Goal: Information Seeking & Learning: Learn about a topic

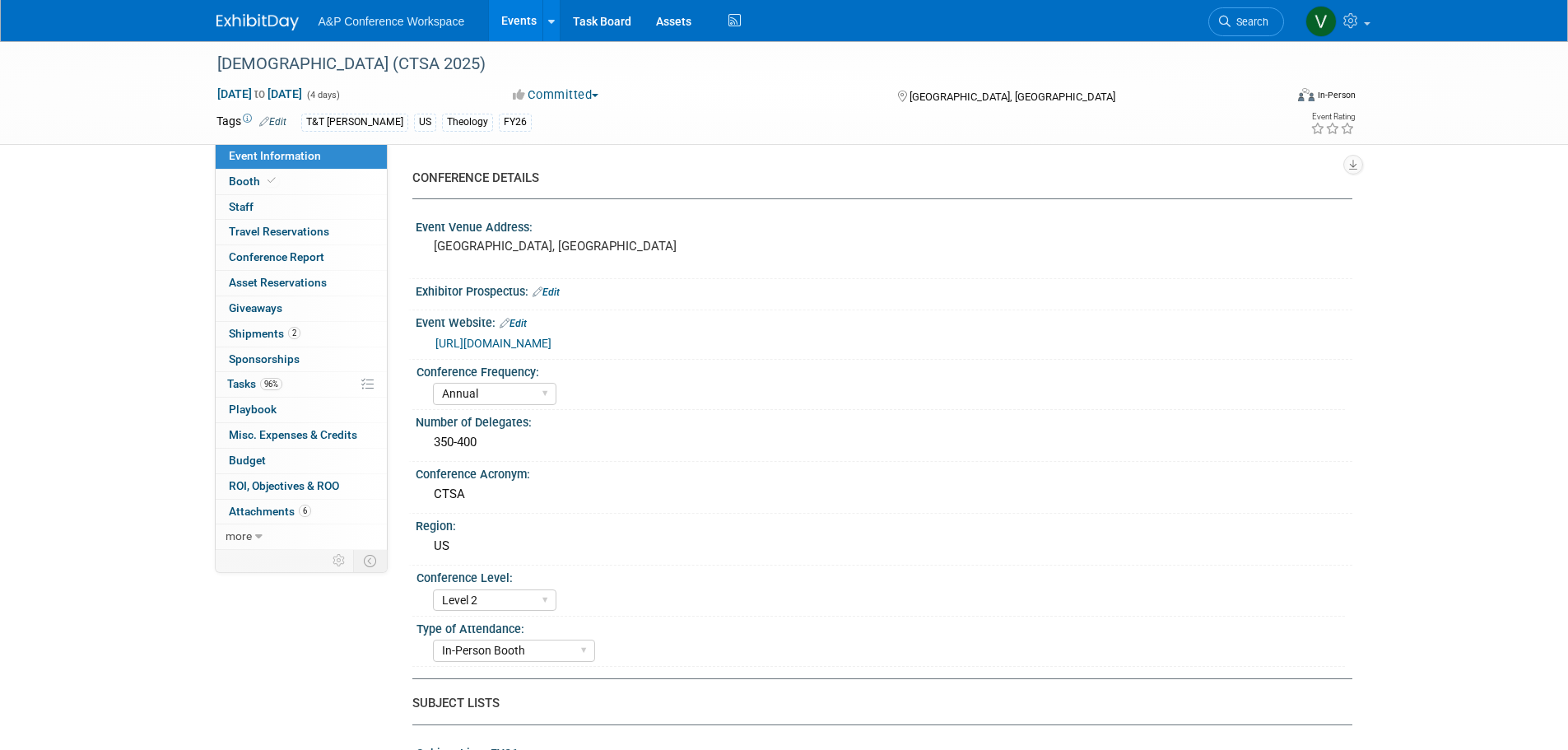
select select "Annual"
select select "Level 2"
select select "In-Person Booth"
select select "Theology"
select select "T&T [PERSON_NAME]"
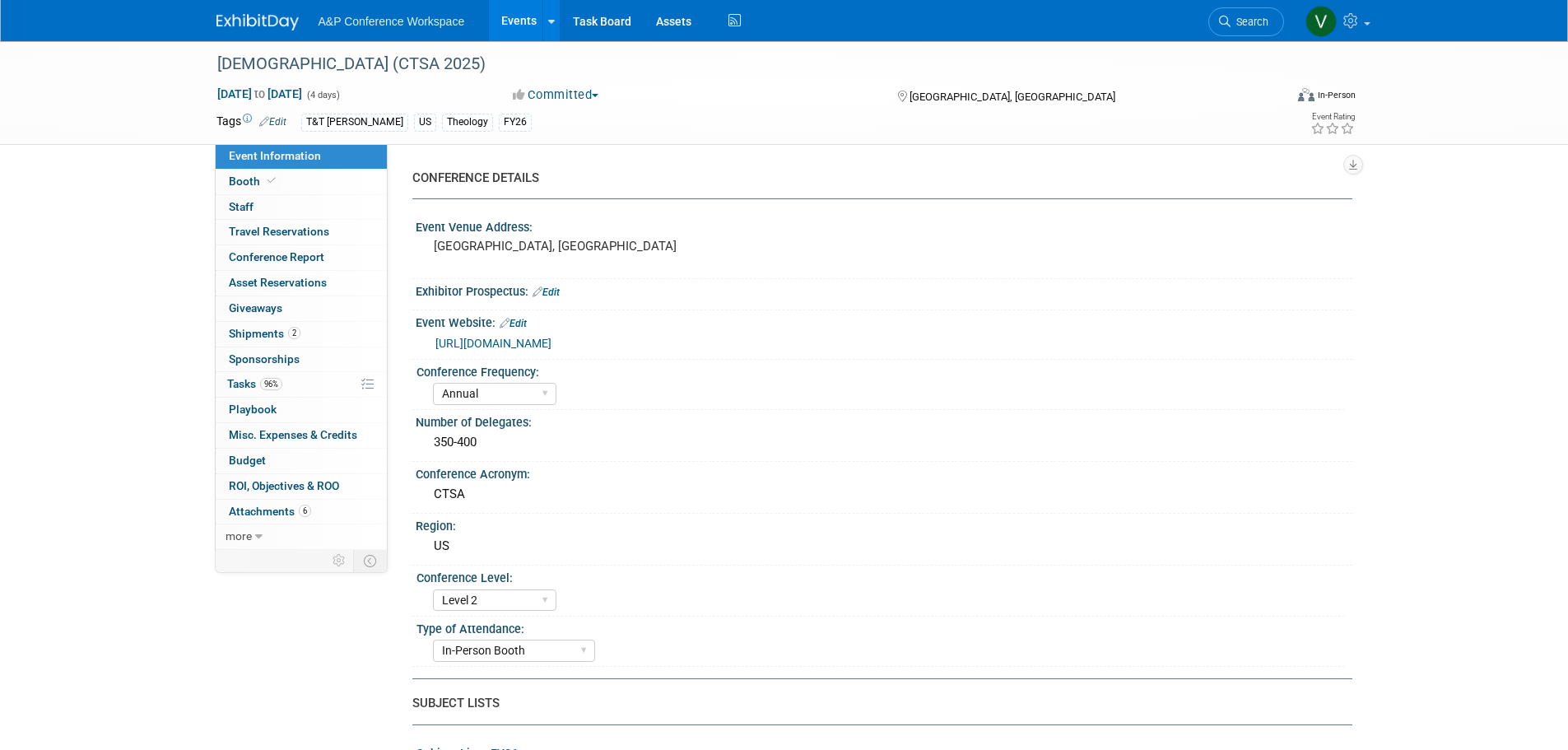
select select "[PERSON_NAME]"
select select "Networking/Commissioning"
click at [291, 259] on span "Conference Report" at bounding box center [277, 256] width 96 height 14
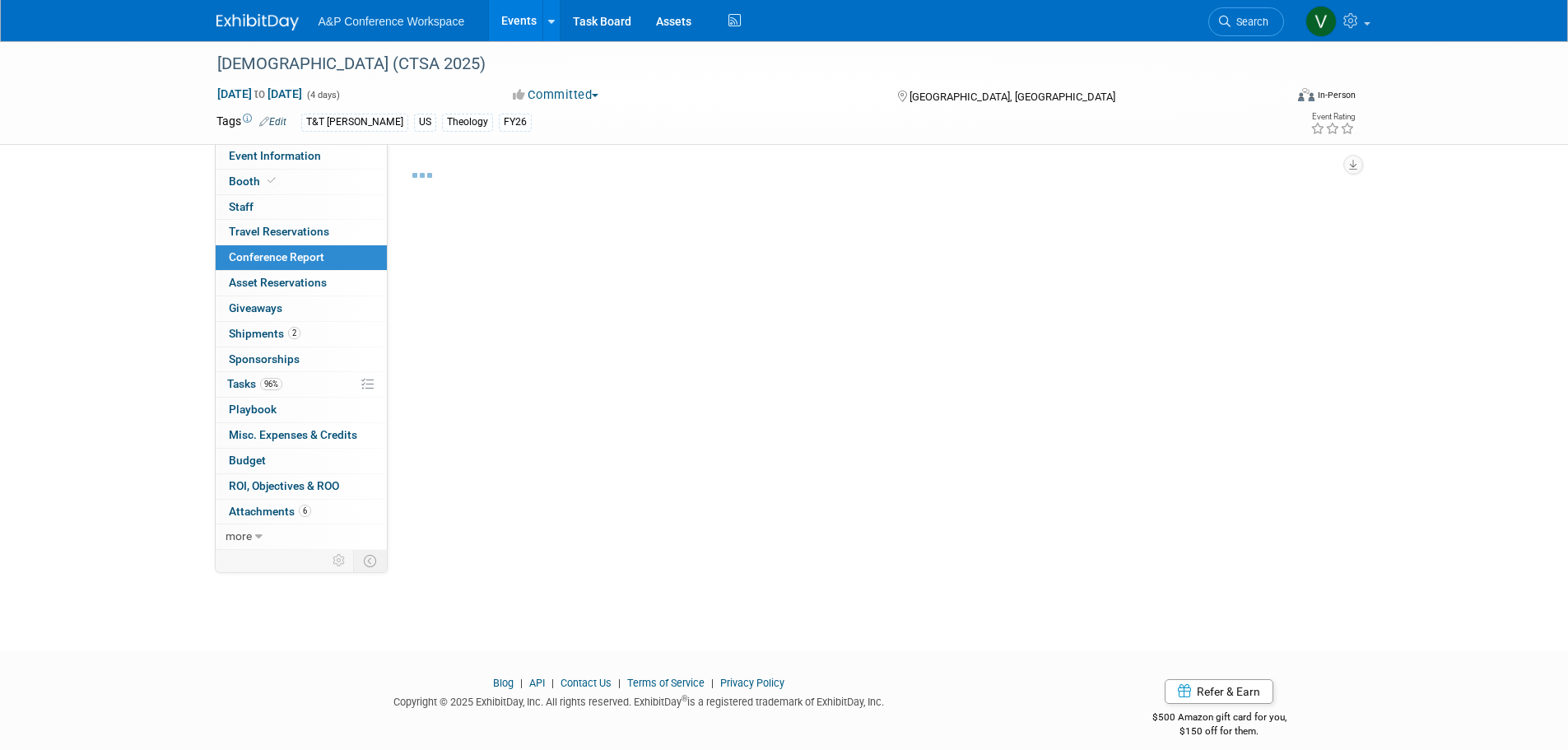
select select "NO"
select select "YES"
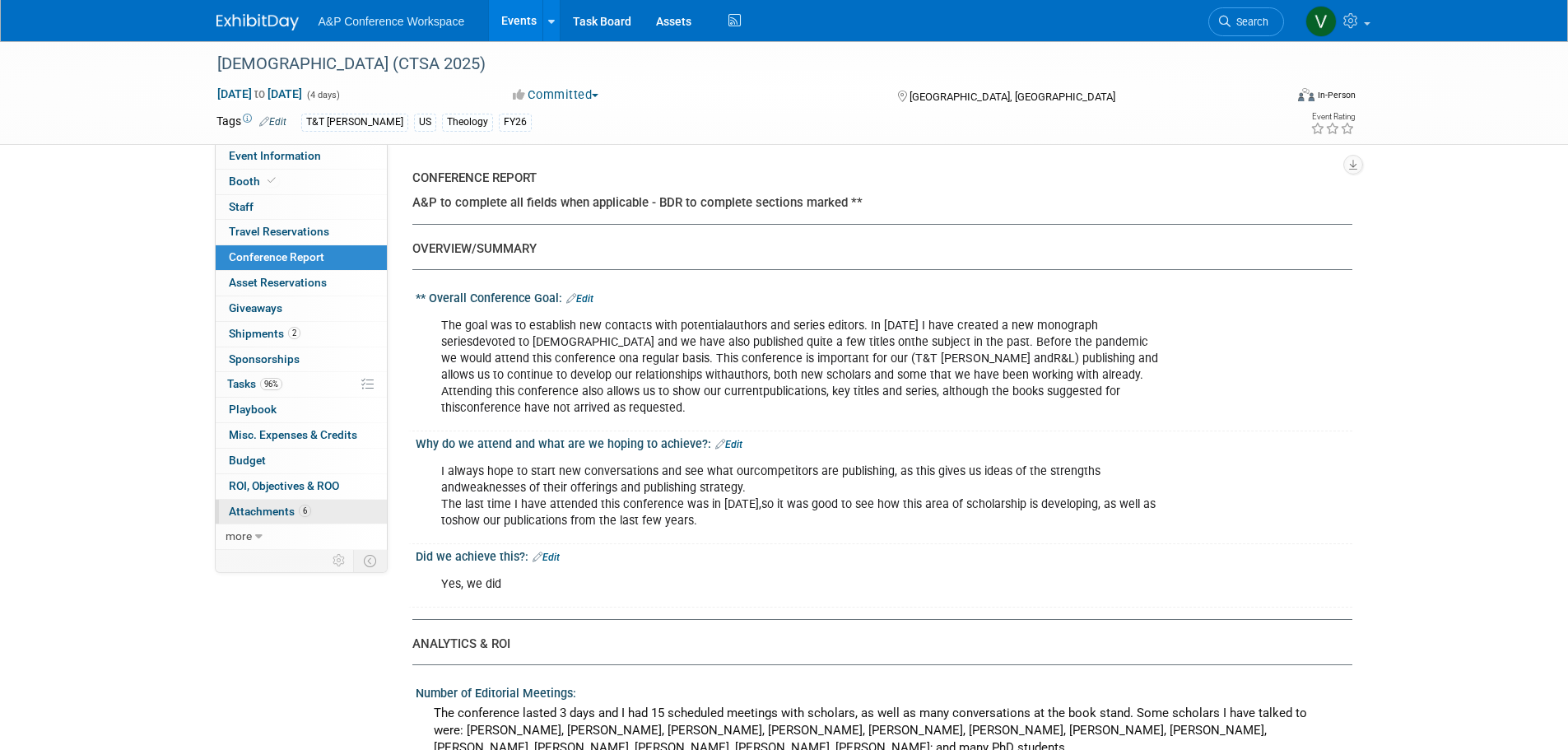
click at [244, 516] on span "Attachments 6" at bounding box center [270, 511] width 82 height 14
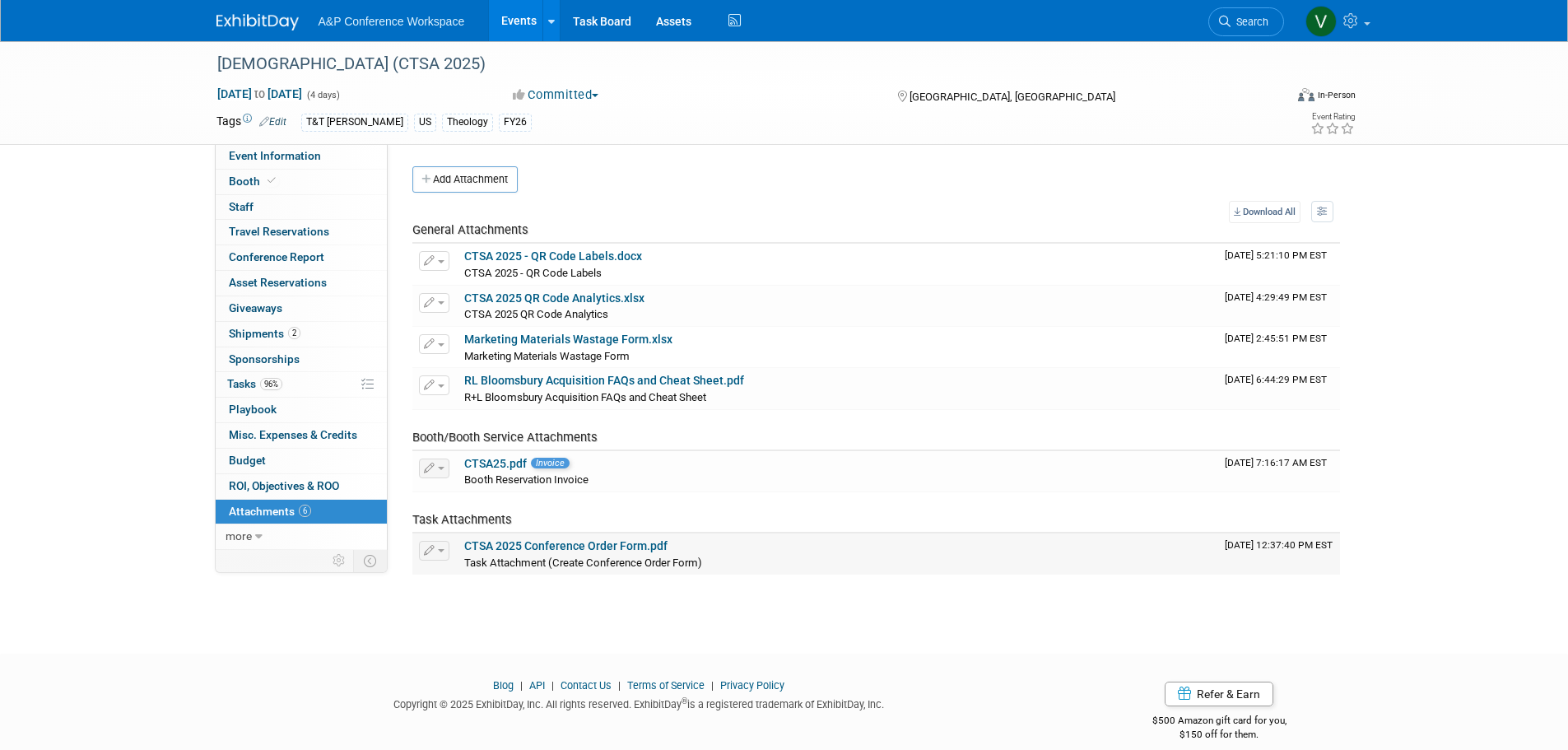
click at [615, 545] on link "CTSA 2025 Conference Order Form.pdf" at bounding box center [566, 546] width 203 height 14
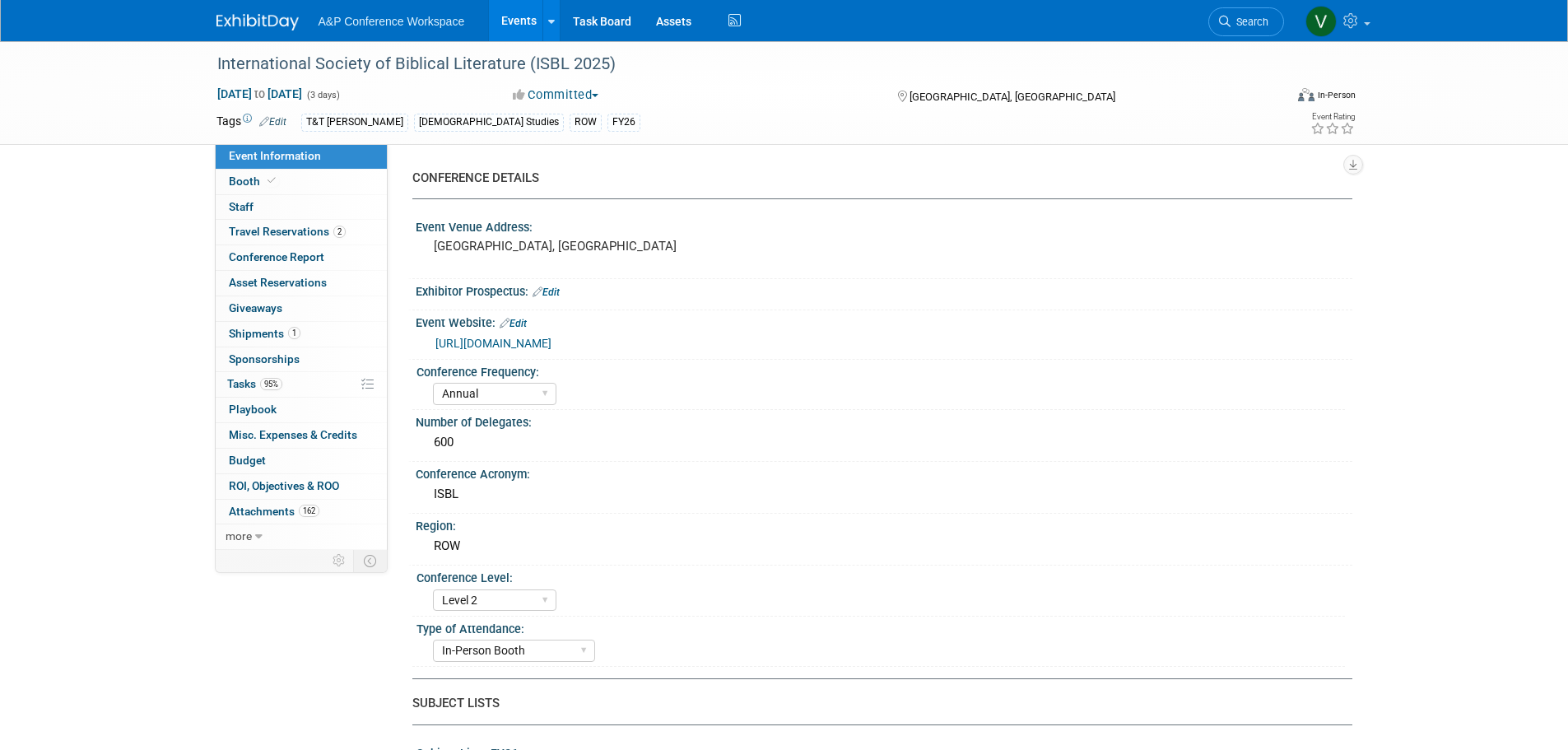
select select "Annual"
select select "Level 2"
select select "In-Person Booth"
select select "[DEMOGRAPHIC_DATA] Studies"
select select "T&T [PERSON_NAME]"
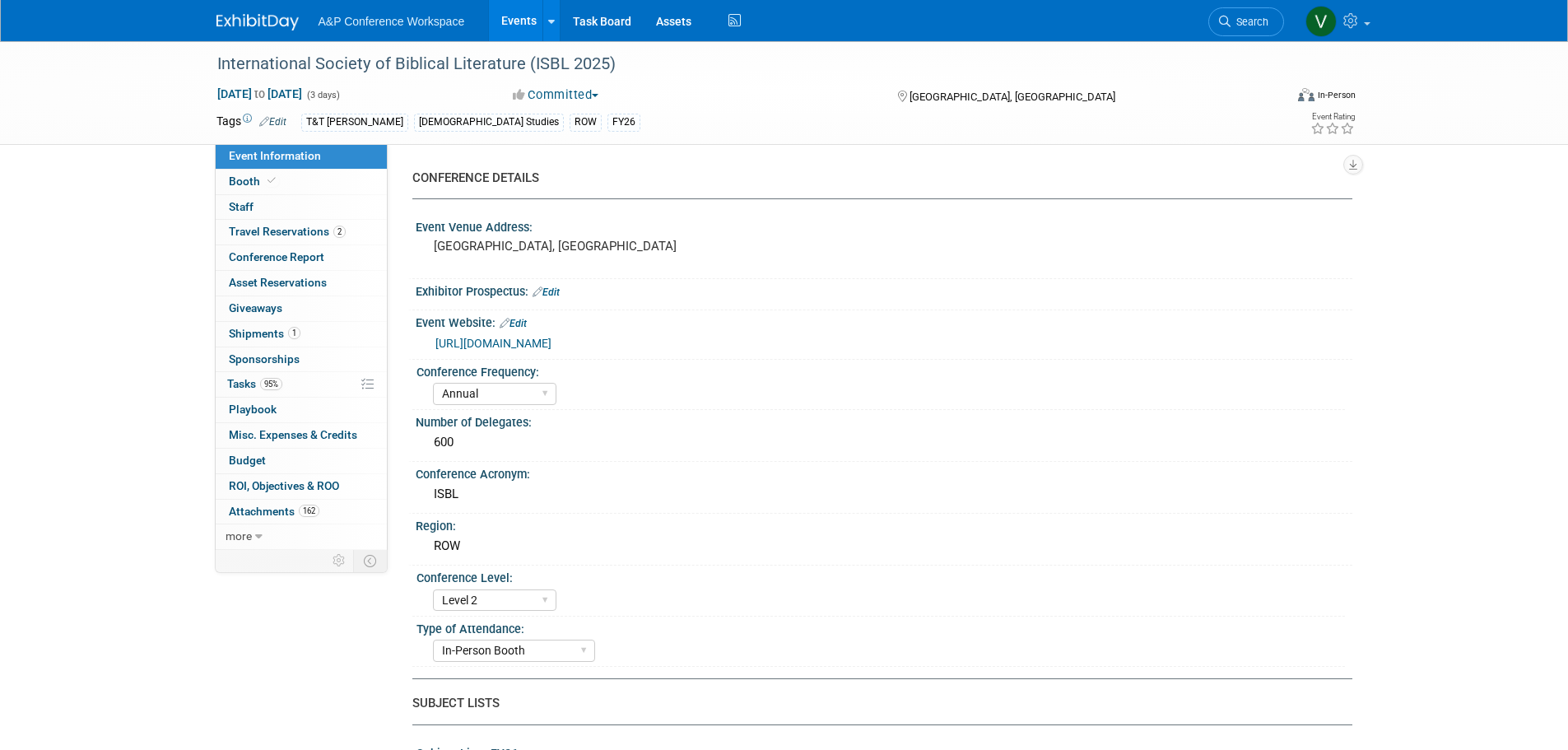
select select "[PERSON_NAME]"
select select "Networking/Commissioning"
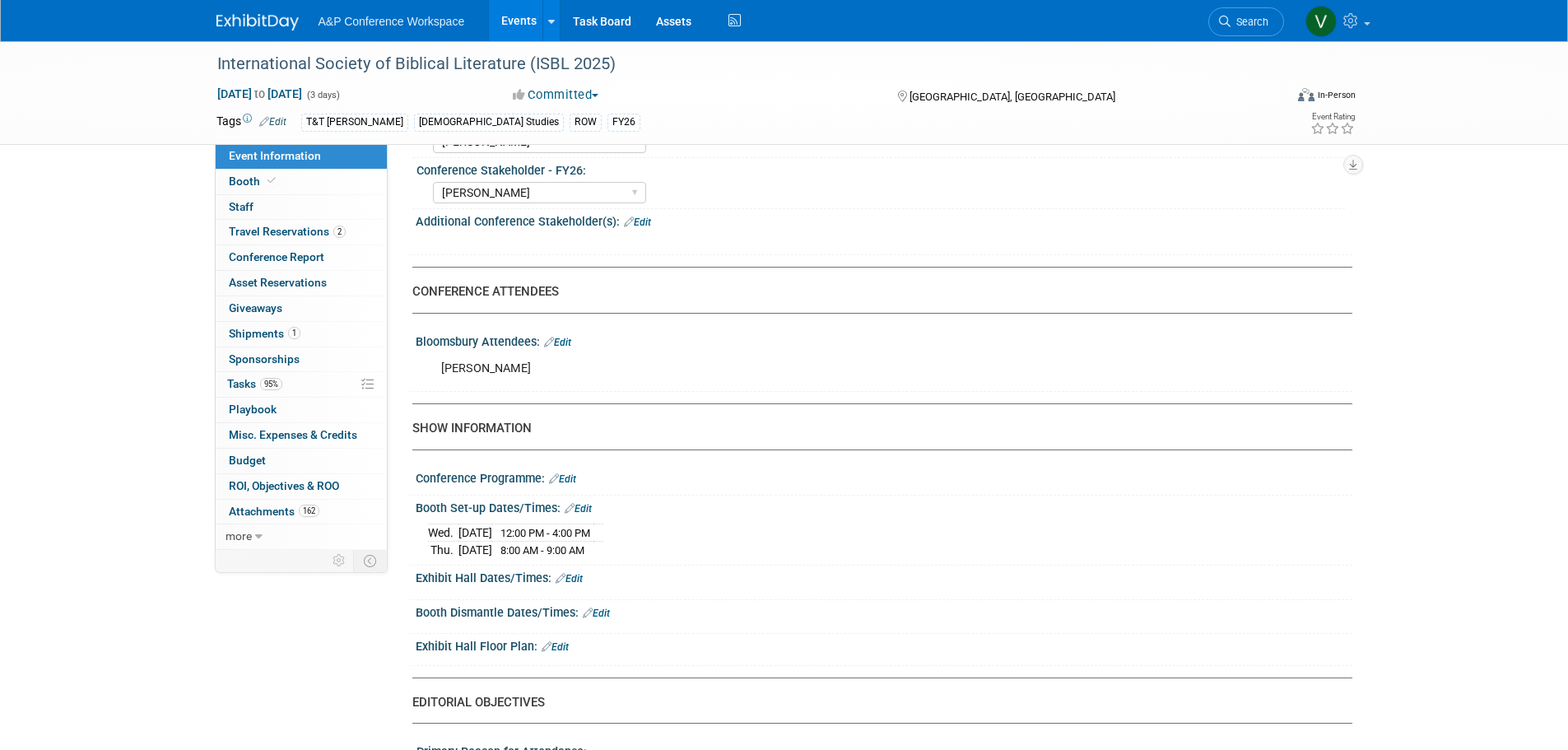
scroll to position [905, 0]
click at [307, 255] on span "Conference Report" at bounding box center [277, 256] width 96 height 14
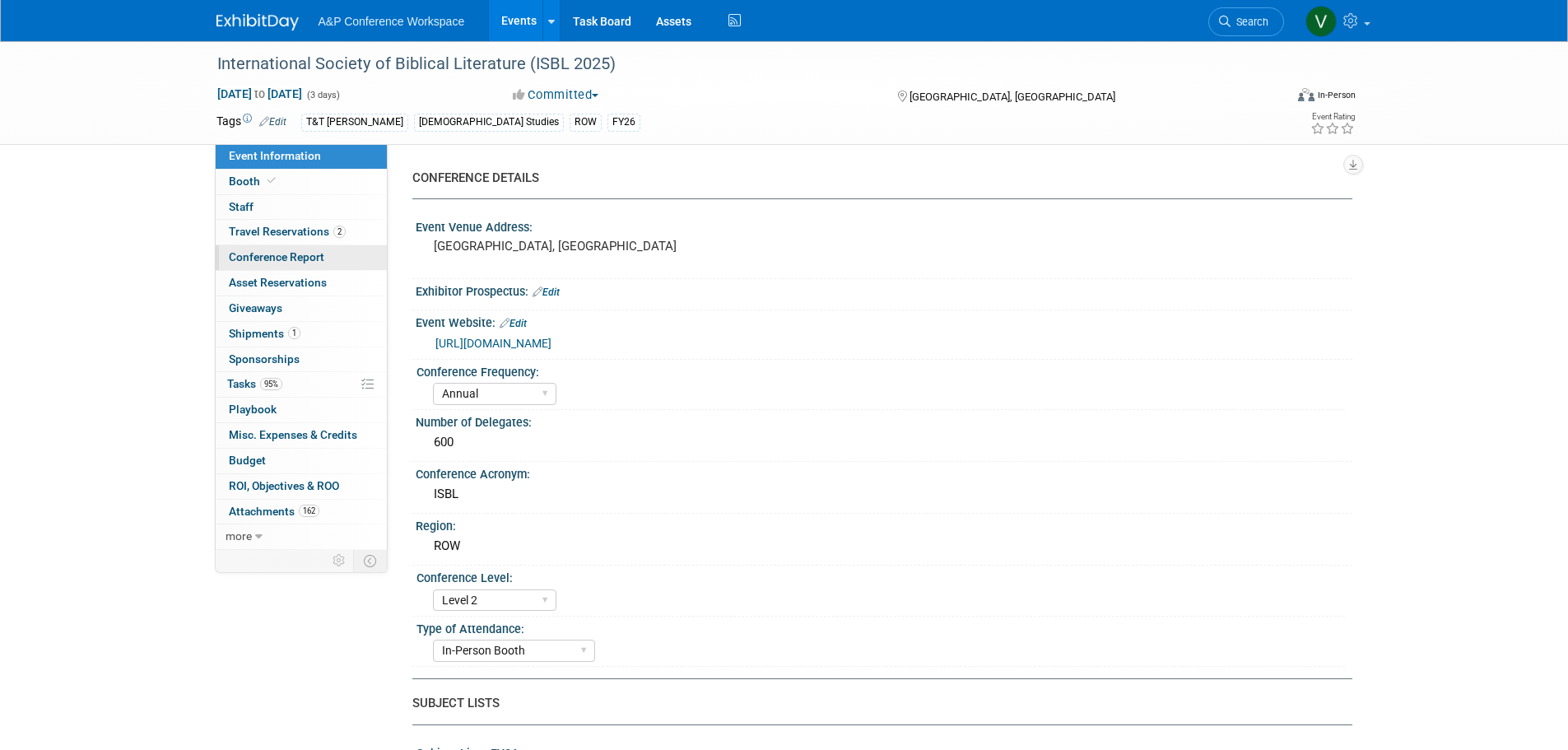
select select "NO"
select select "YES"
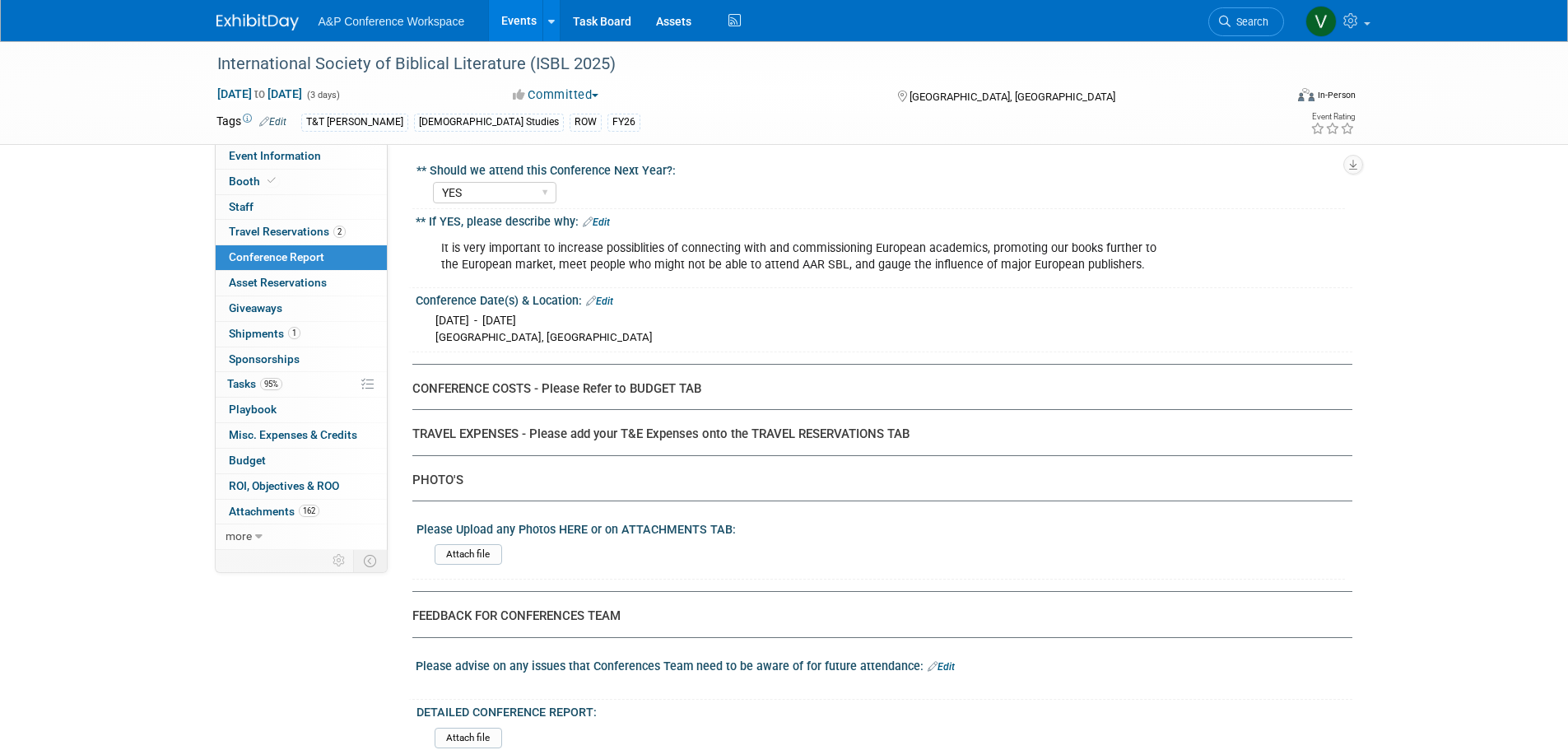
scroll to position [6035, 0]
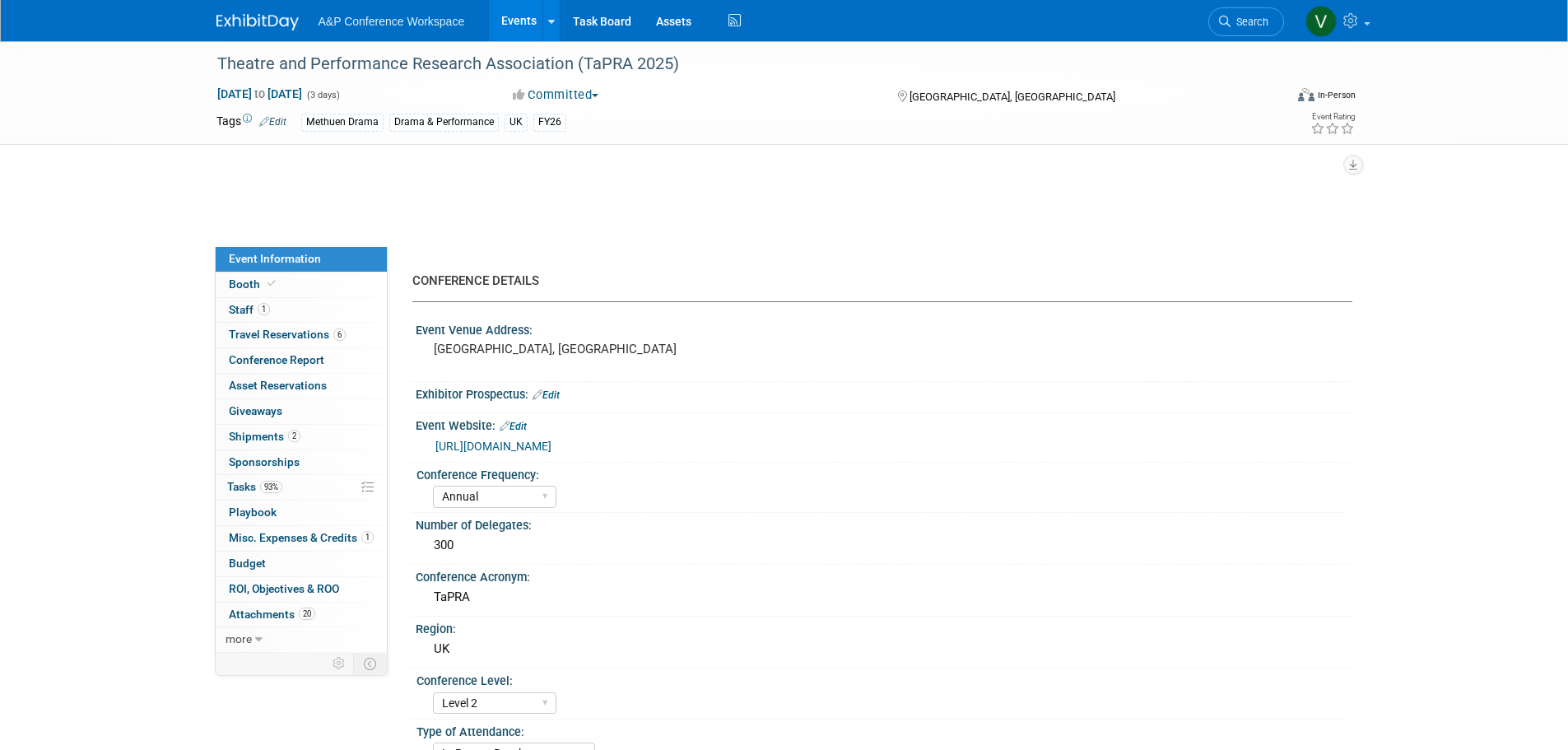
select select "Annual"
select select "Level 2"
select select "In-Person Booth"
select select "Drama & Performance Studies"
select select "Methuen Drama"
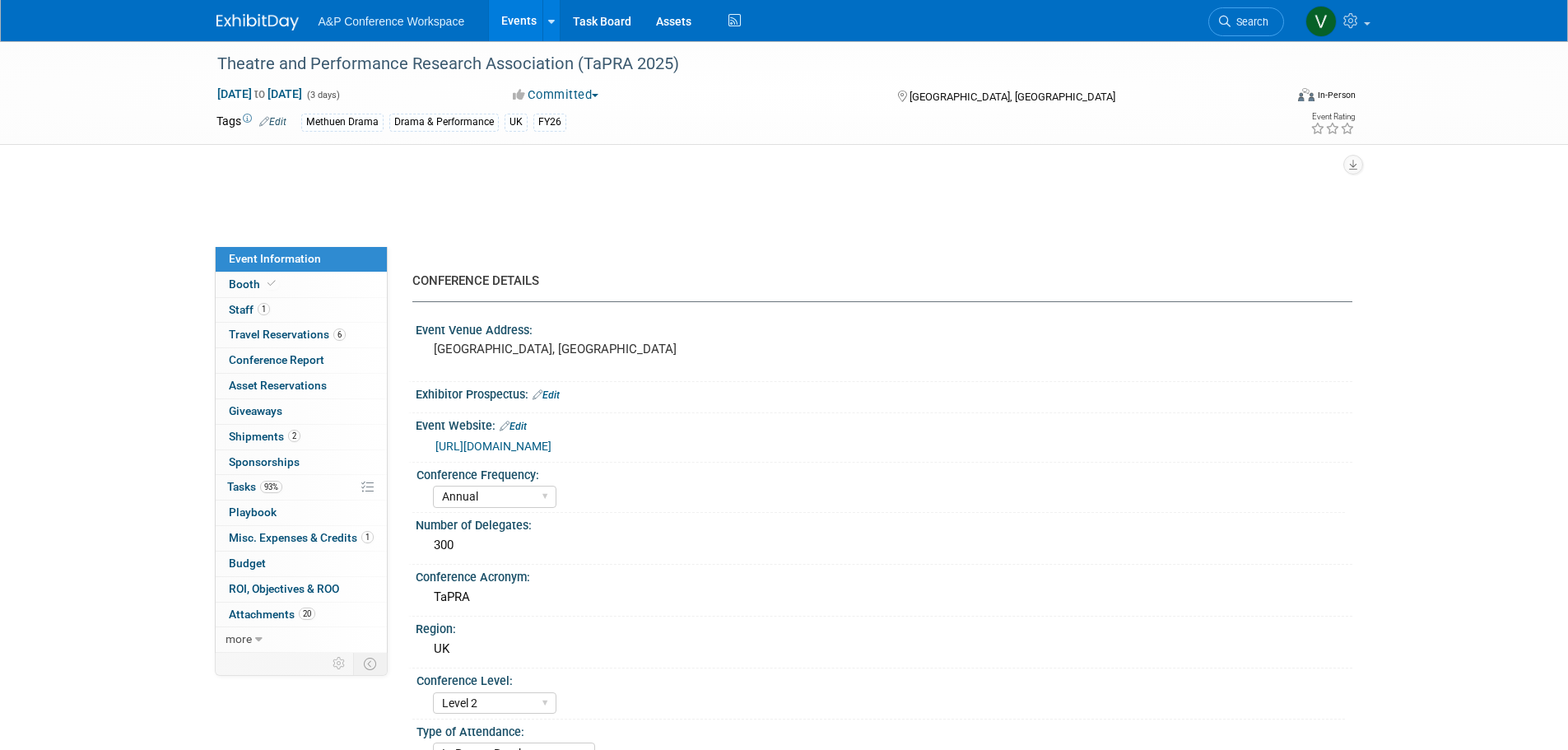
select select "[PERSON_NAME]"
select select "Networking/Commissioning"
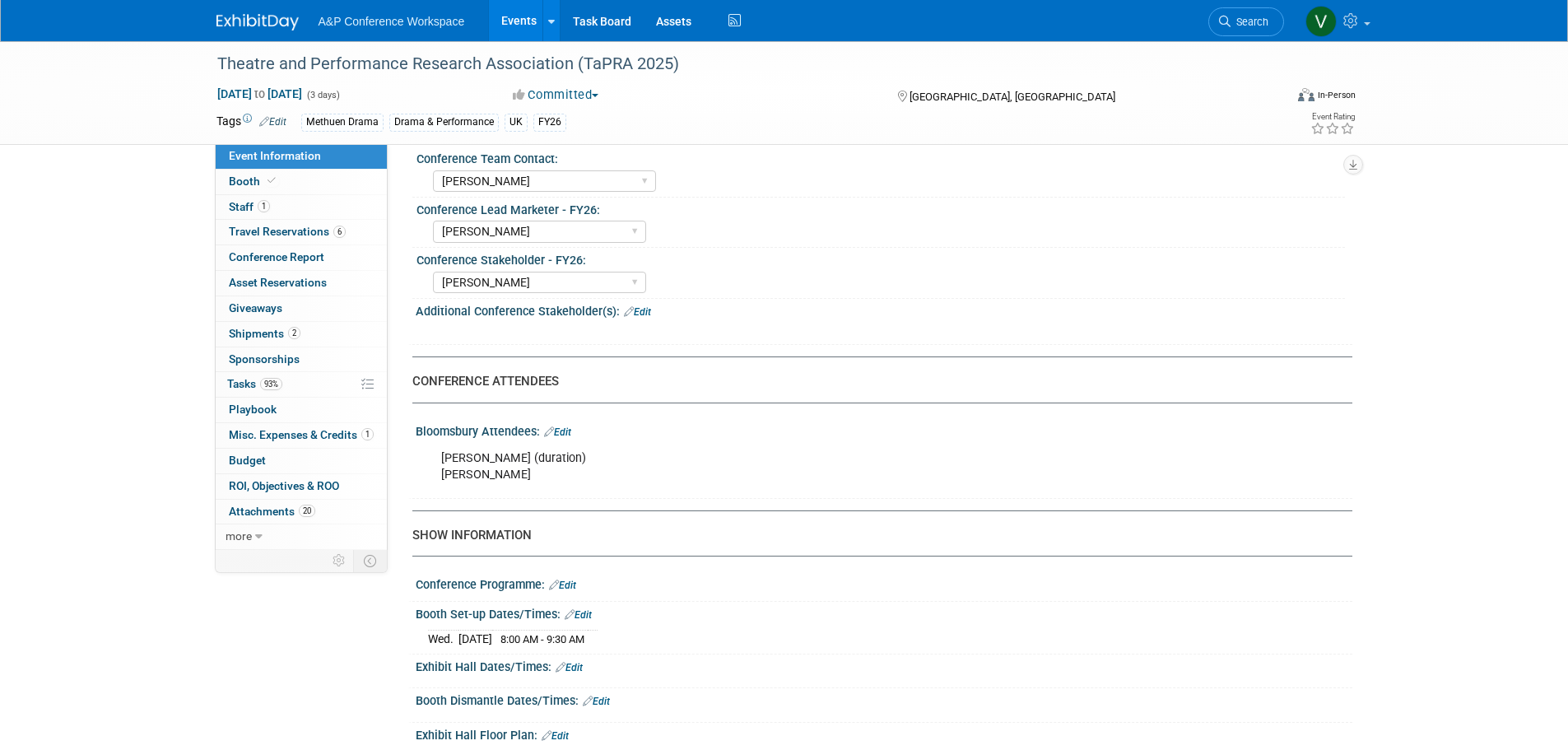
scroll to position [823, 0]
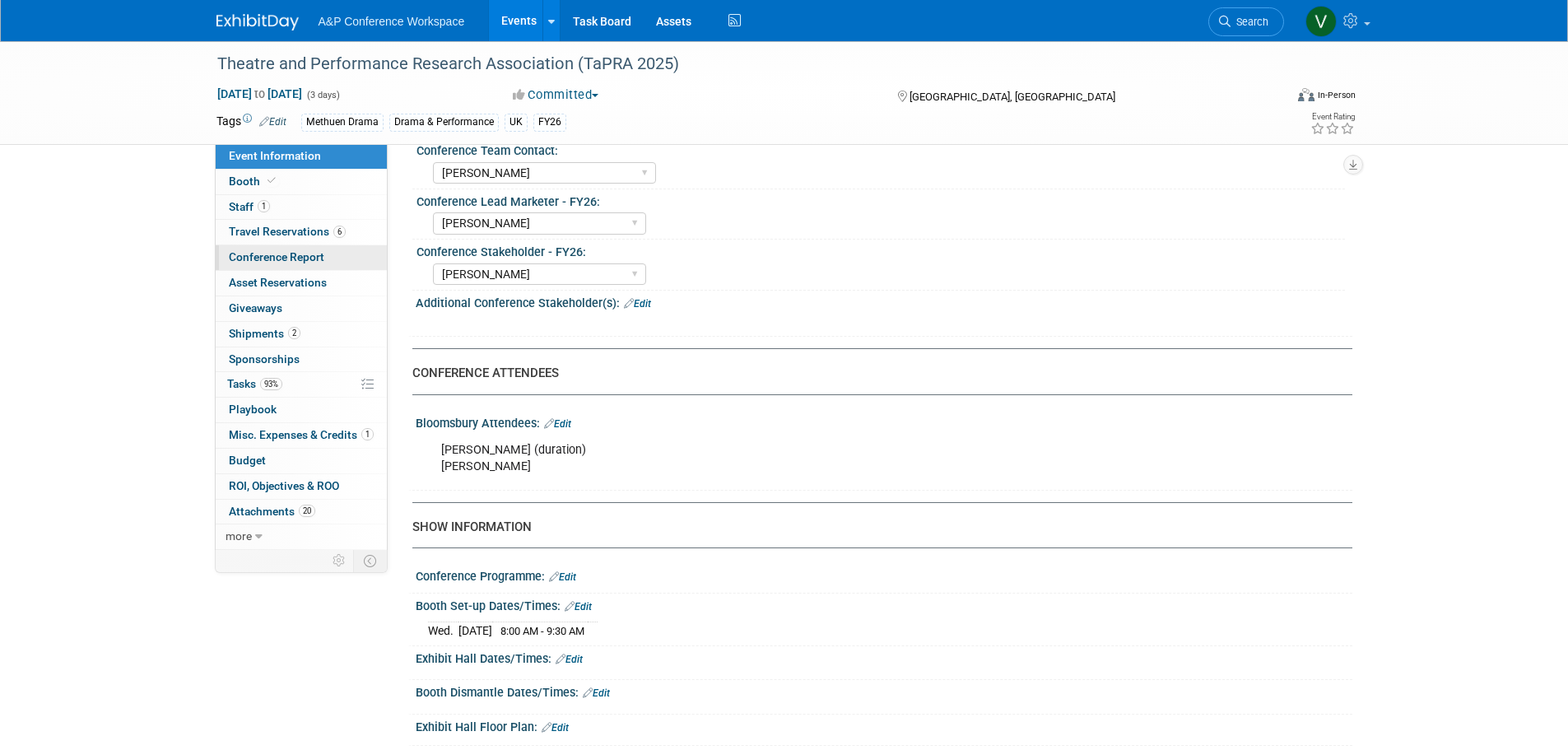
click at [276, 258] on span "Conference Report" at bounding box center [277, 256] width 96 height 14
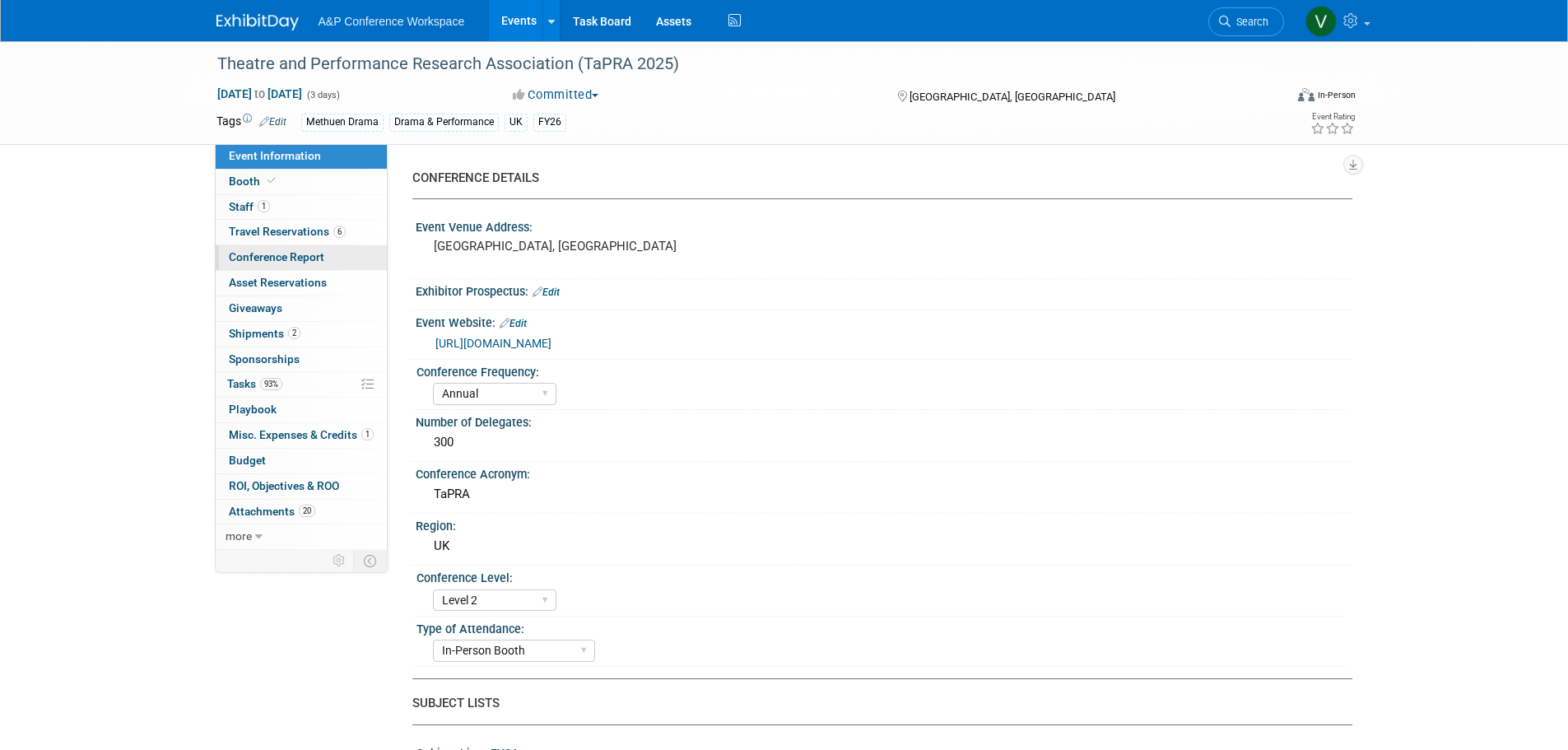
select select "NO"
select select "YES"
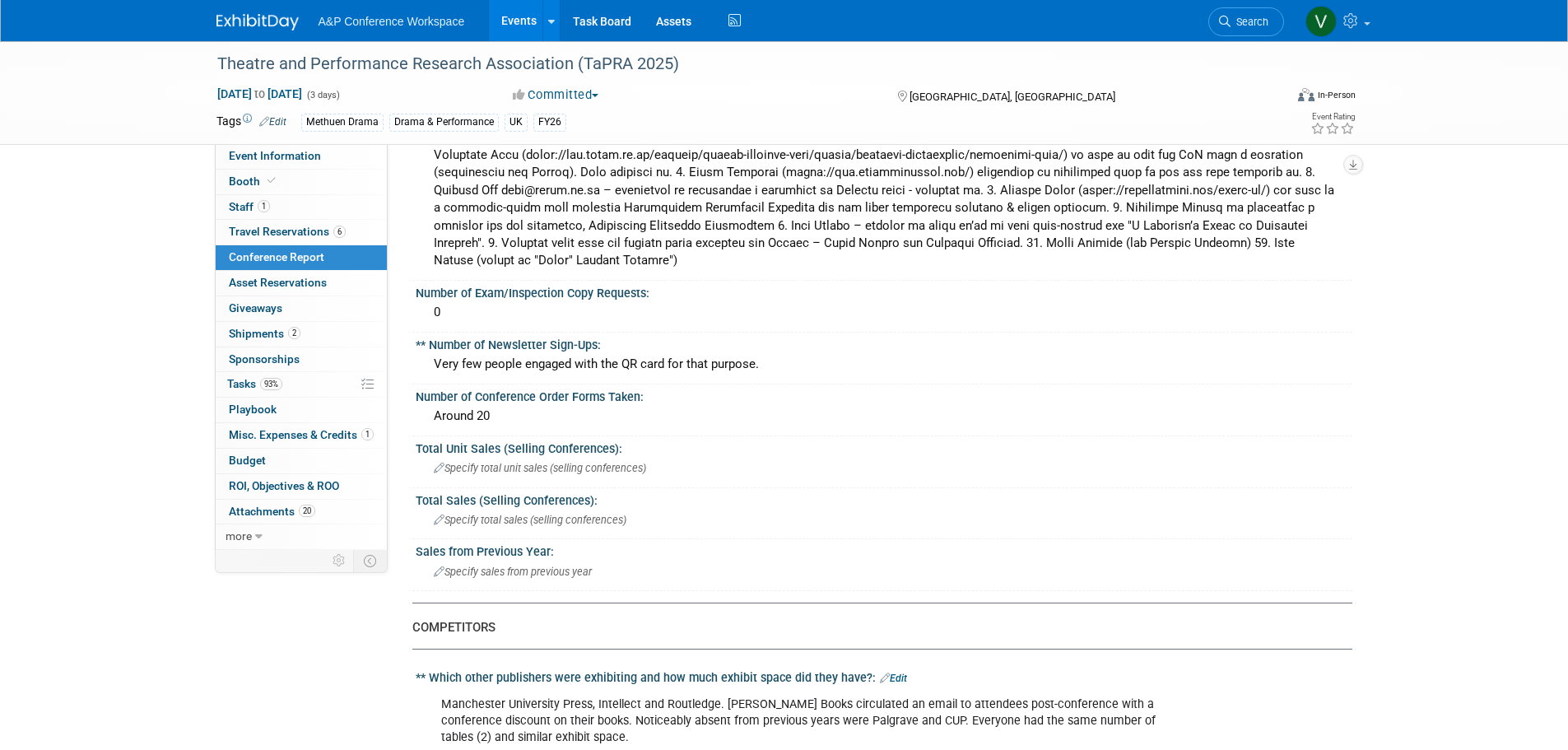
scroll to position [823, 0]
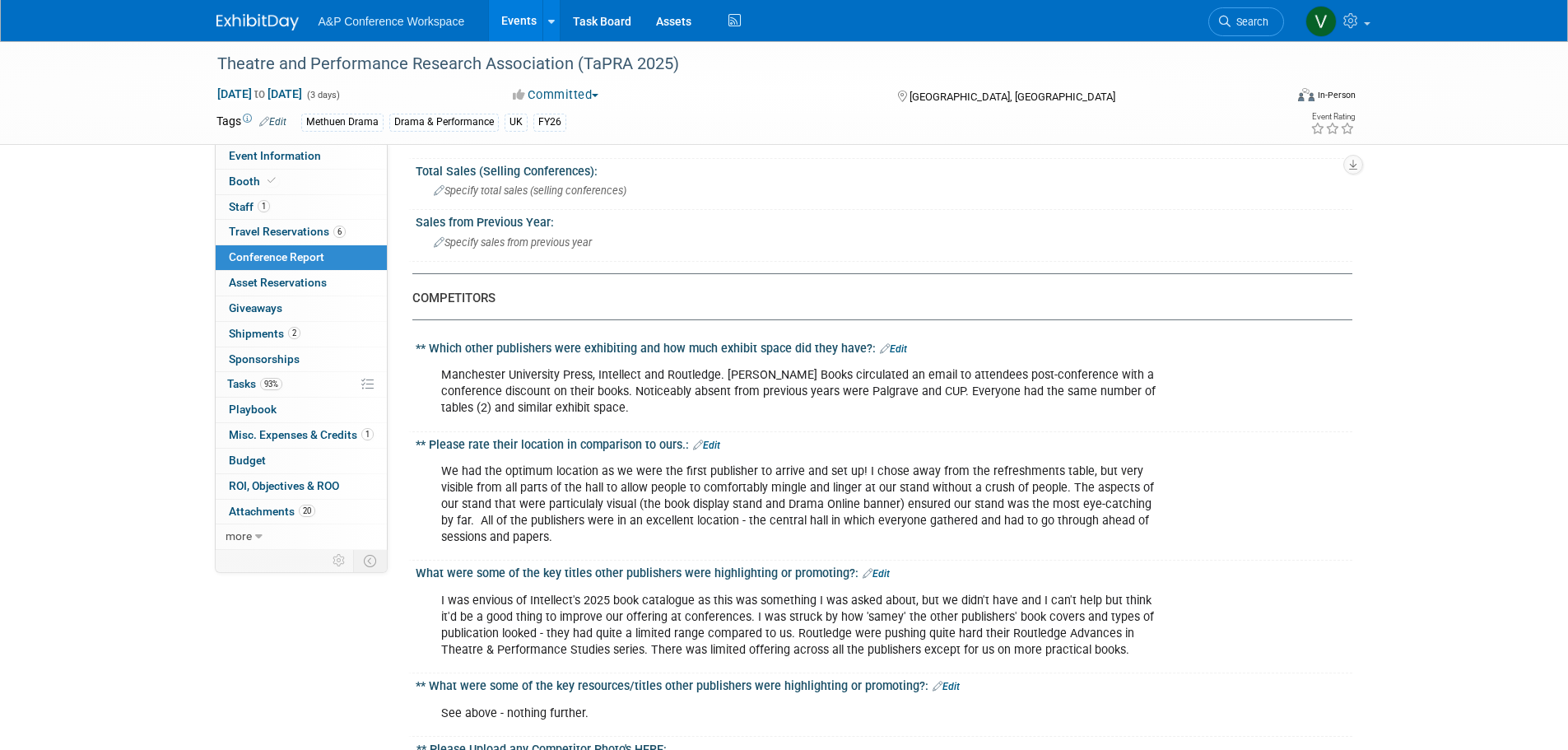
drag, startPoint x: 440, startPoint y: 375, endPoint x: 1171, endPoint y: 408, distance: 731.7
click at [1171, 408] on div "Manchester University Press, Intellect and Routledge. [PERSON_NAME] Books circu…" at bounding box center [807, 392] width 754 height 66
click at [469, 483] on div "We had the optimum location as we were the first publisher to arrive and set up…" at bounding box center [800, 504] width 742 height 98
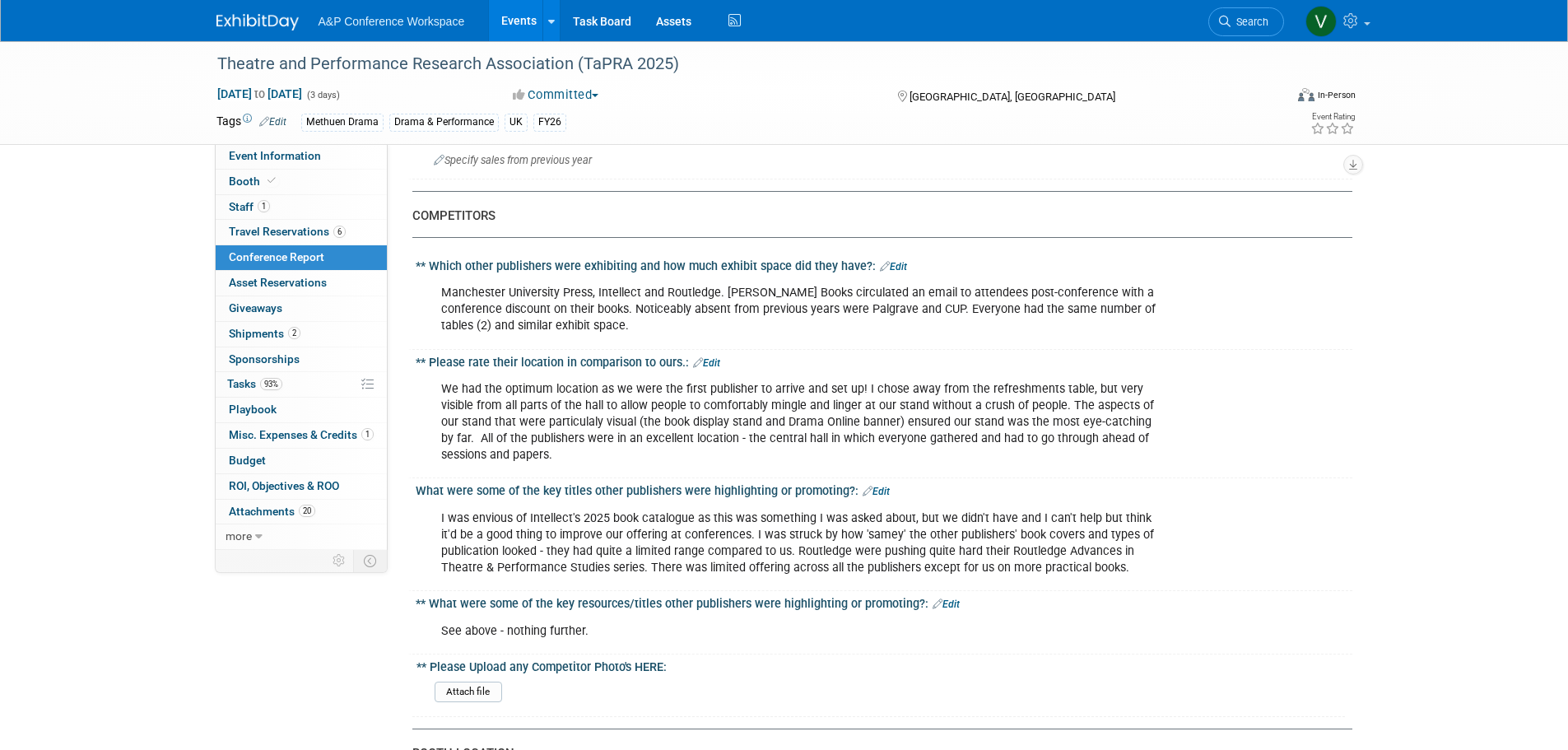
drag, startPoint x: 465, startPoint y: 387, endPoint x: 1172, endPoint y: 456, distance: 710.4
click at [1172, 456] on div "We had the optimum location as we were the first publisher to arrive and set up…" at bounding box center [807, 421] width 754 height 98
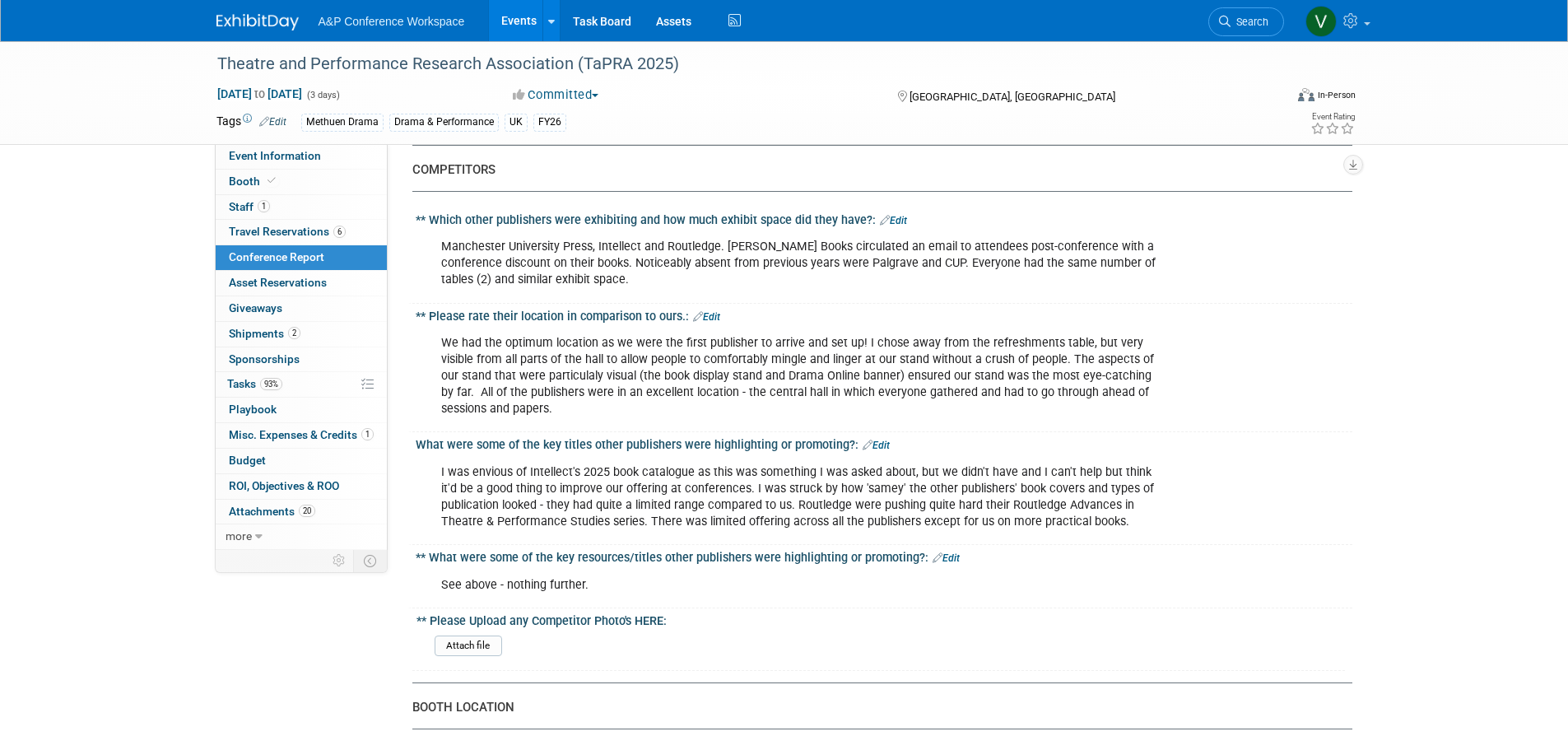
scroll to position [988, 0]
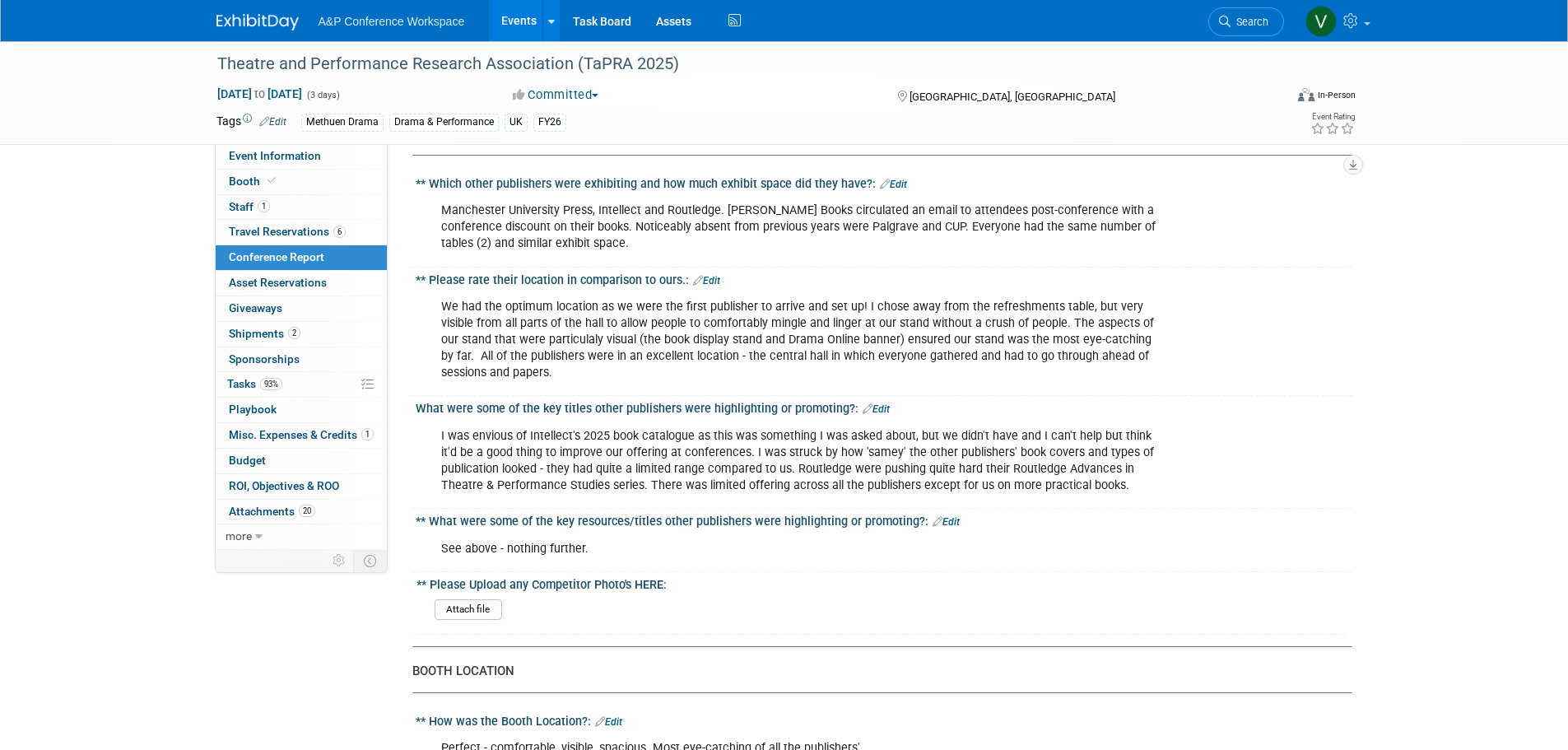
drag, startPoint x: 439, startPoint y: 434, endPoint x: 1149, endPoint y: 486, distance: 711.9
click at [1154, 486] on div "I was envious of Intellect's 2025 book catalogue as this was something I was as…" at bounding box center [800, 460] width 742 height 82
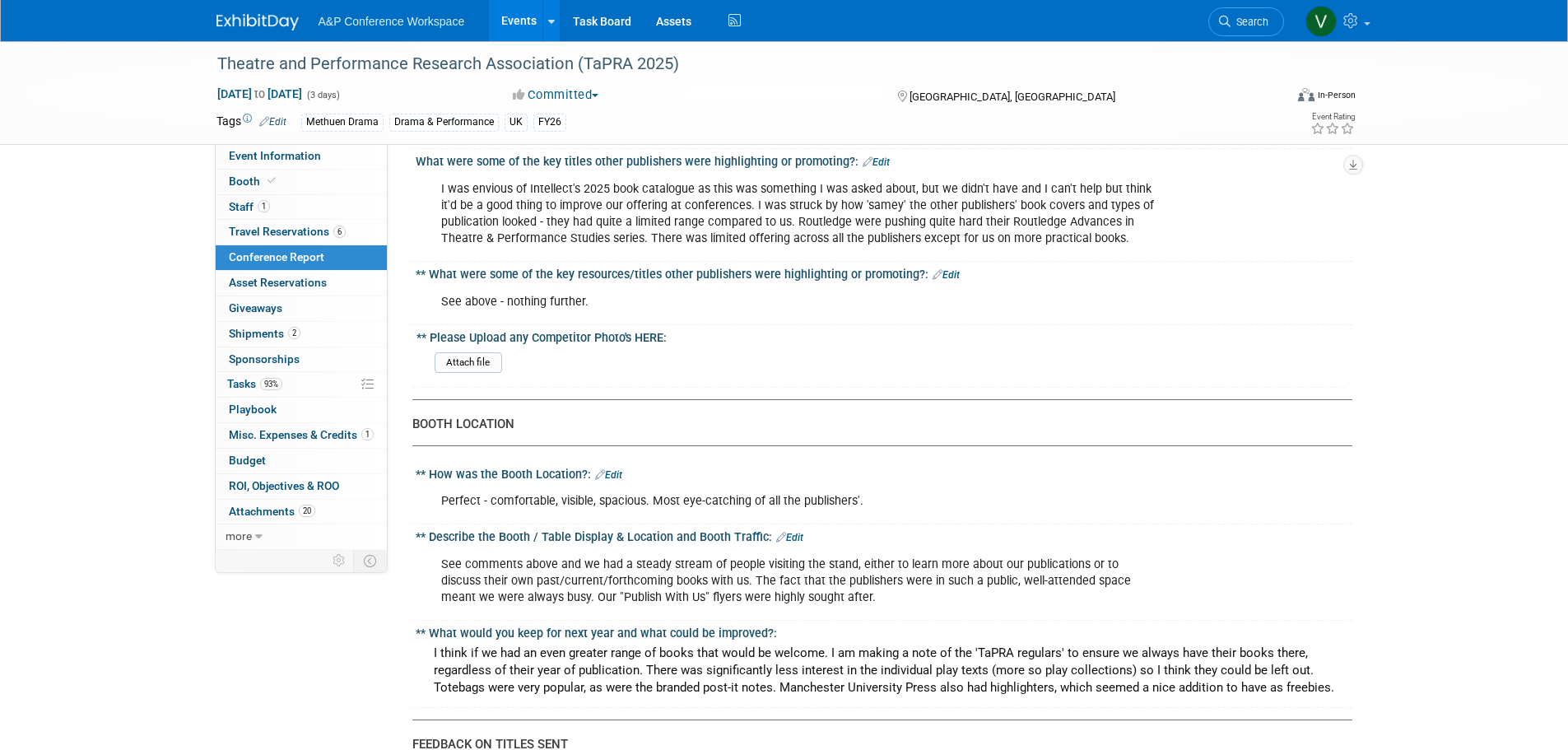
scroll to position [1318, 0]
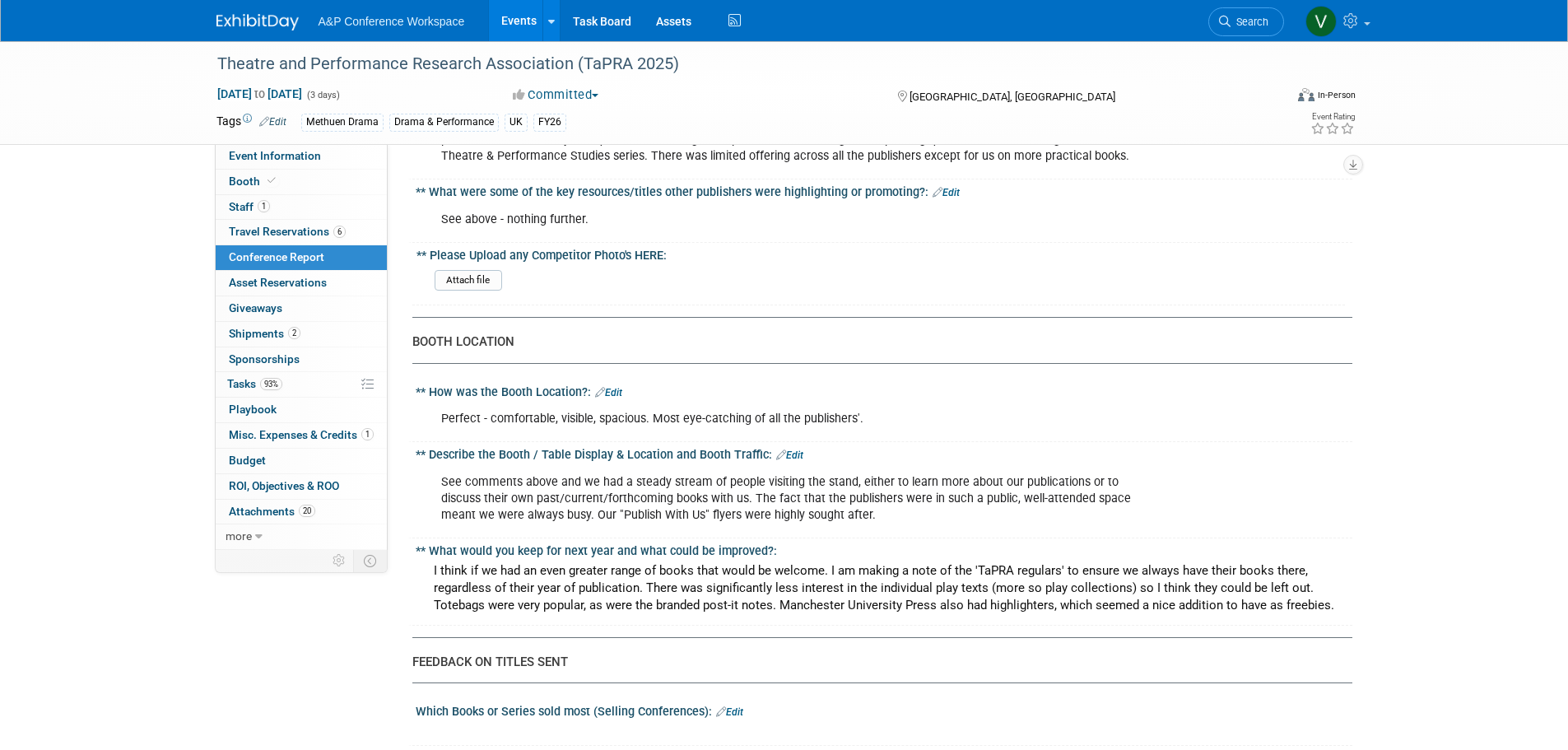
drag, startPoint x: 443, startPoint y: 483, endPoint x: 800, endPoint y: 514, distance: 358.3
click at [800, 514] on div "See comments above and we had a steady stream of people visiting the stand, eit…" at bounding box center [800, 498] width 742 height 66
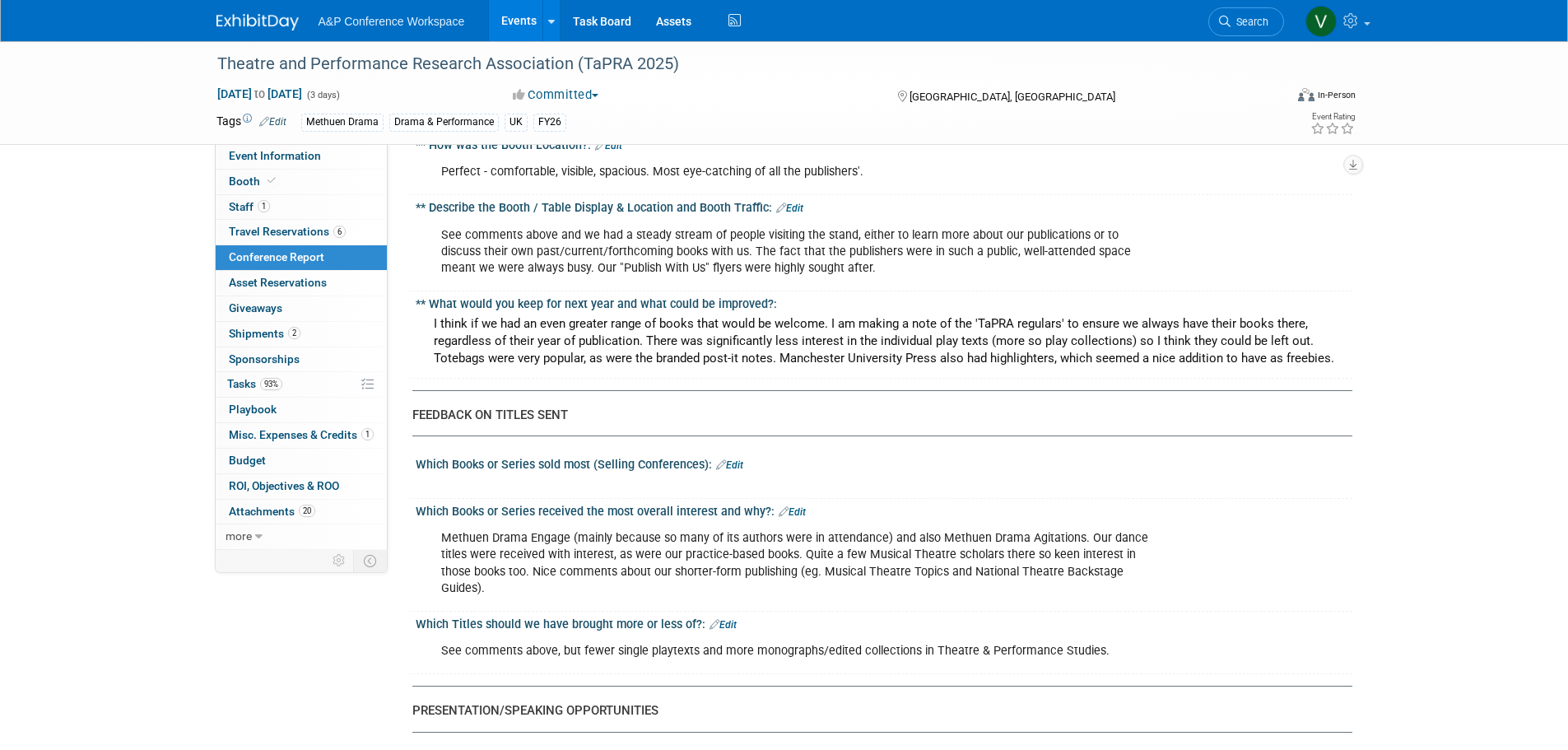
scroll to position [1647, 0]
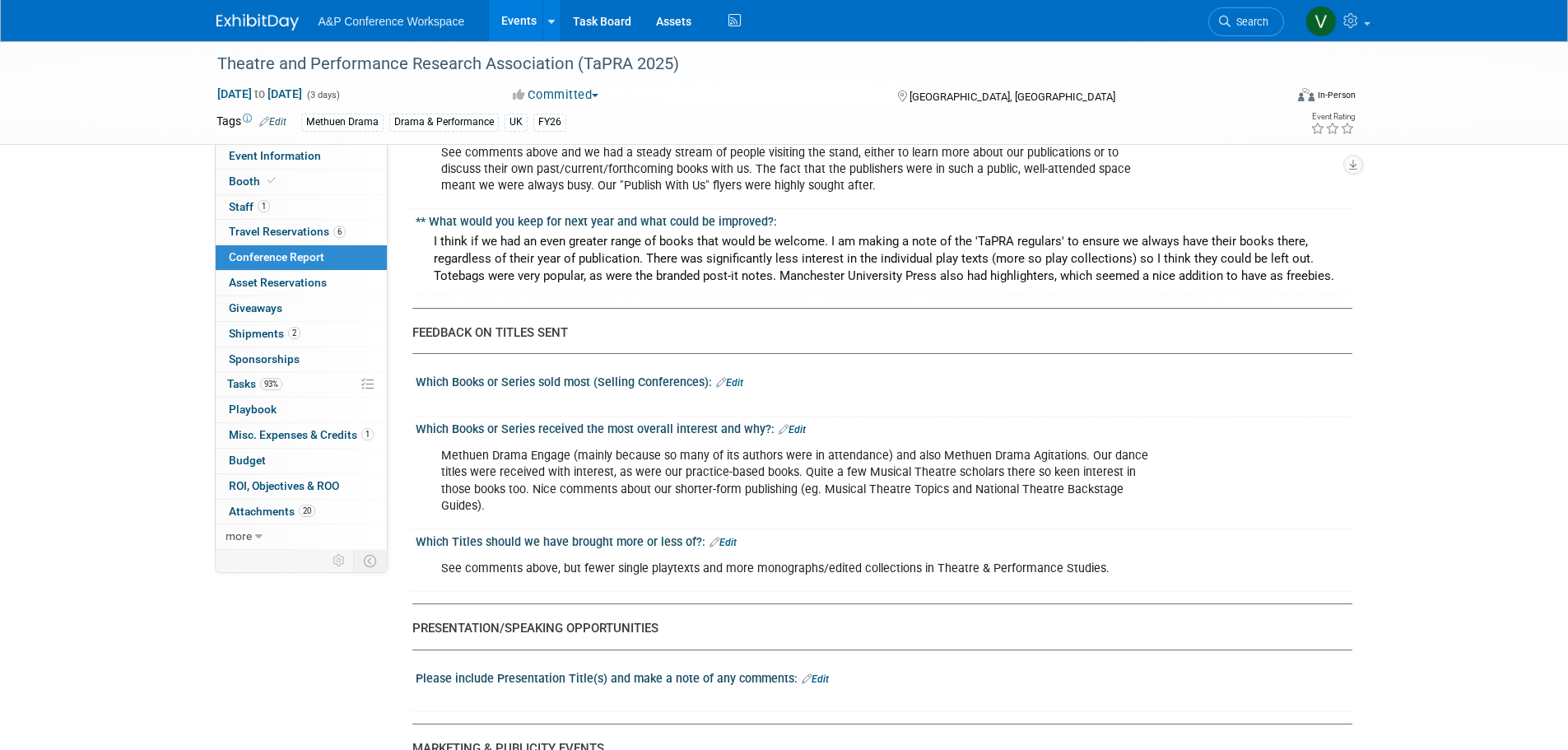
drag, startPoint x: 784, startPoint y: 456, endPoint x: 1159, endPoint y: 486, distance: 376.2
click at [1159, 486] on div "Methuen Drama Engage (mainly because so many of its authors were in attendance)…" at bounding box center [800, 480] width 742 height 82
click at [1088, 481] on div "Methuen Drama Engage (mainly because so many of its authors were in attendance)…" at bounding box center [800, 480] width 742 height 82
drag, startPoint x: 445, startPoint y: 552, endPoint x: 977, endPoint y: 555, distance: 532.0
click at [977, 555] on div "See comments above, but fewer single playtexts and more monographs/edited colle…" at bounding box center [800, 569] width 742 height 32
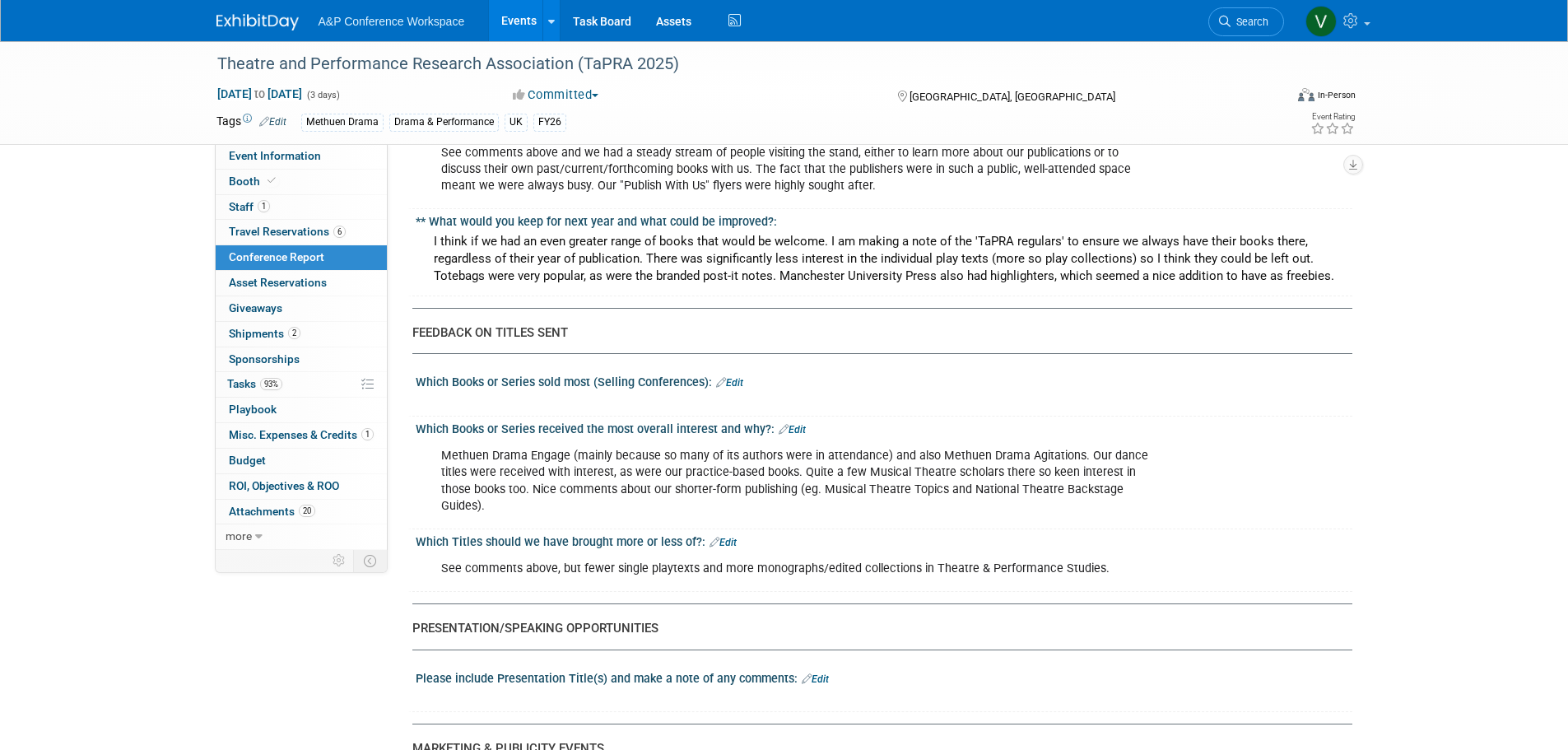
click at [1004, 555] on div "See comments above, but fewer single playtexts and more monographs/edited colle…" at bounding box center [800, 569] width 742 height 32
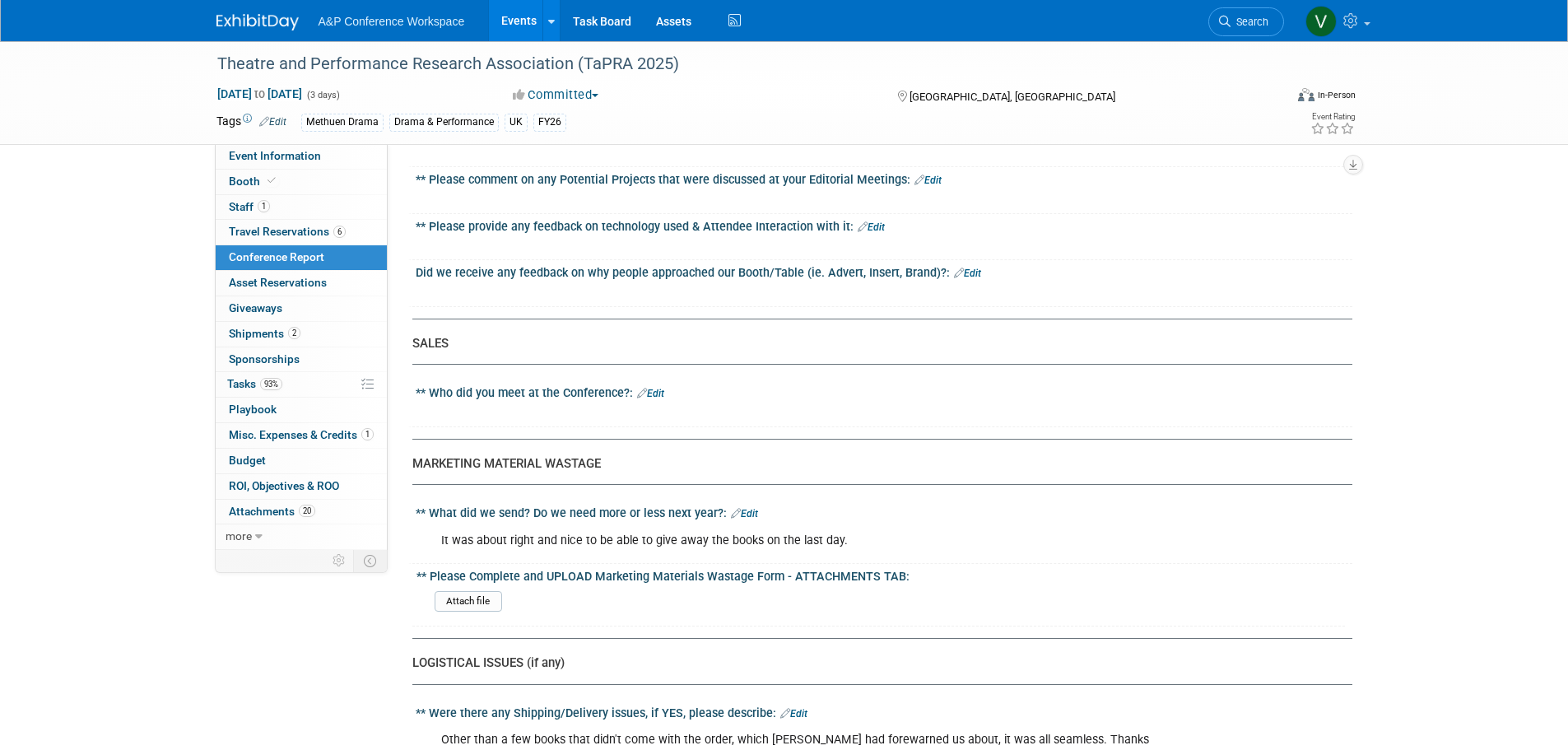
scroll to position [3541, 0]
drag, startPoint x: 661, startPoint y: 511, endPoint x: 803, endPoint y: 512, distance: 142.0
click at [803, 523] on div "It was about right and nice to be able to give away the books on the last day." at bounding box center [800, 540] width 742 height 32
click at [812, 523] on div "It was about right and nice to be able to give away the books on the last day." at bounding box center [800, 540] width 742 height 32
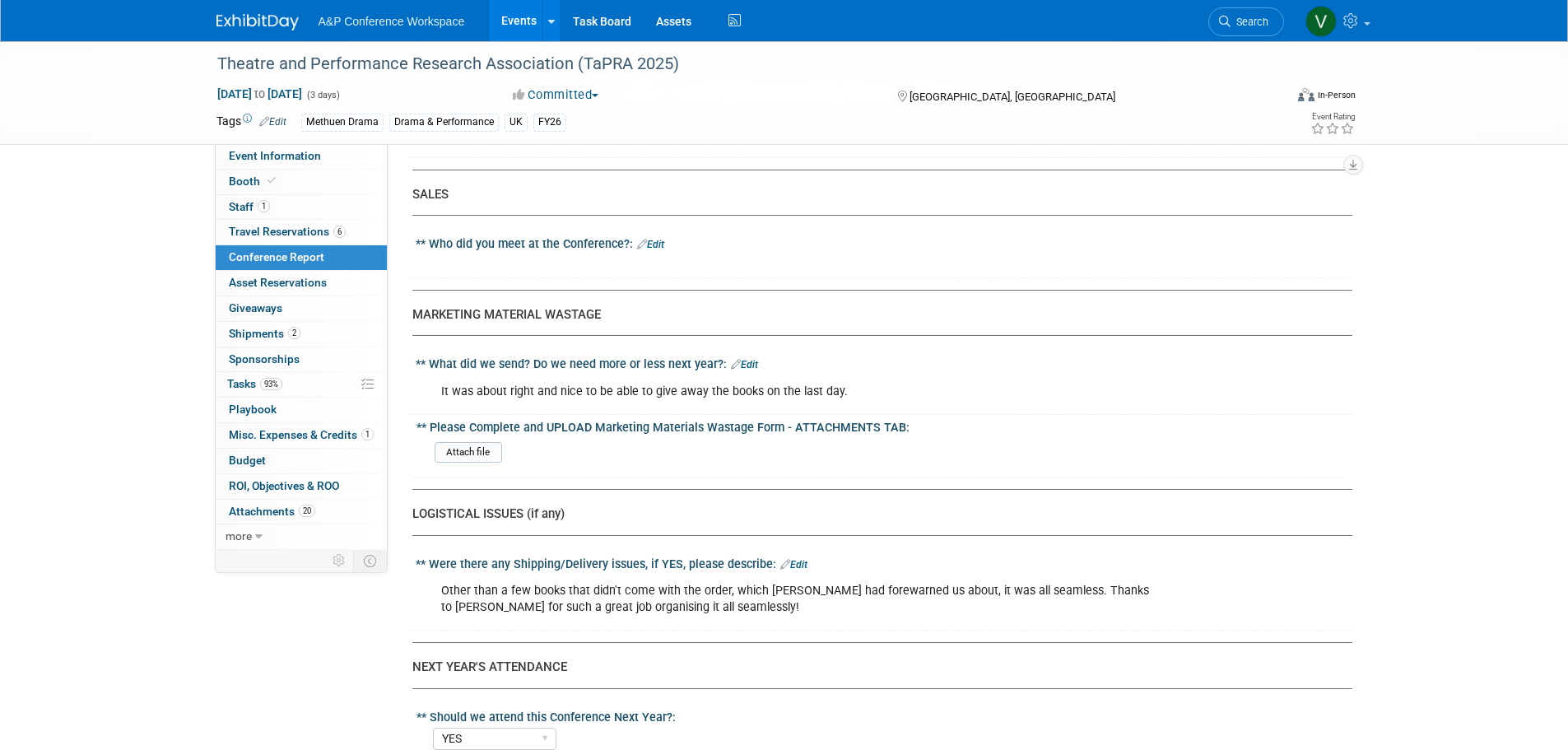
scroll to position [3787, 0]
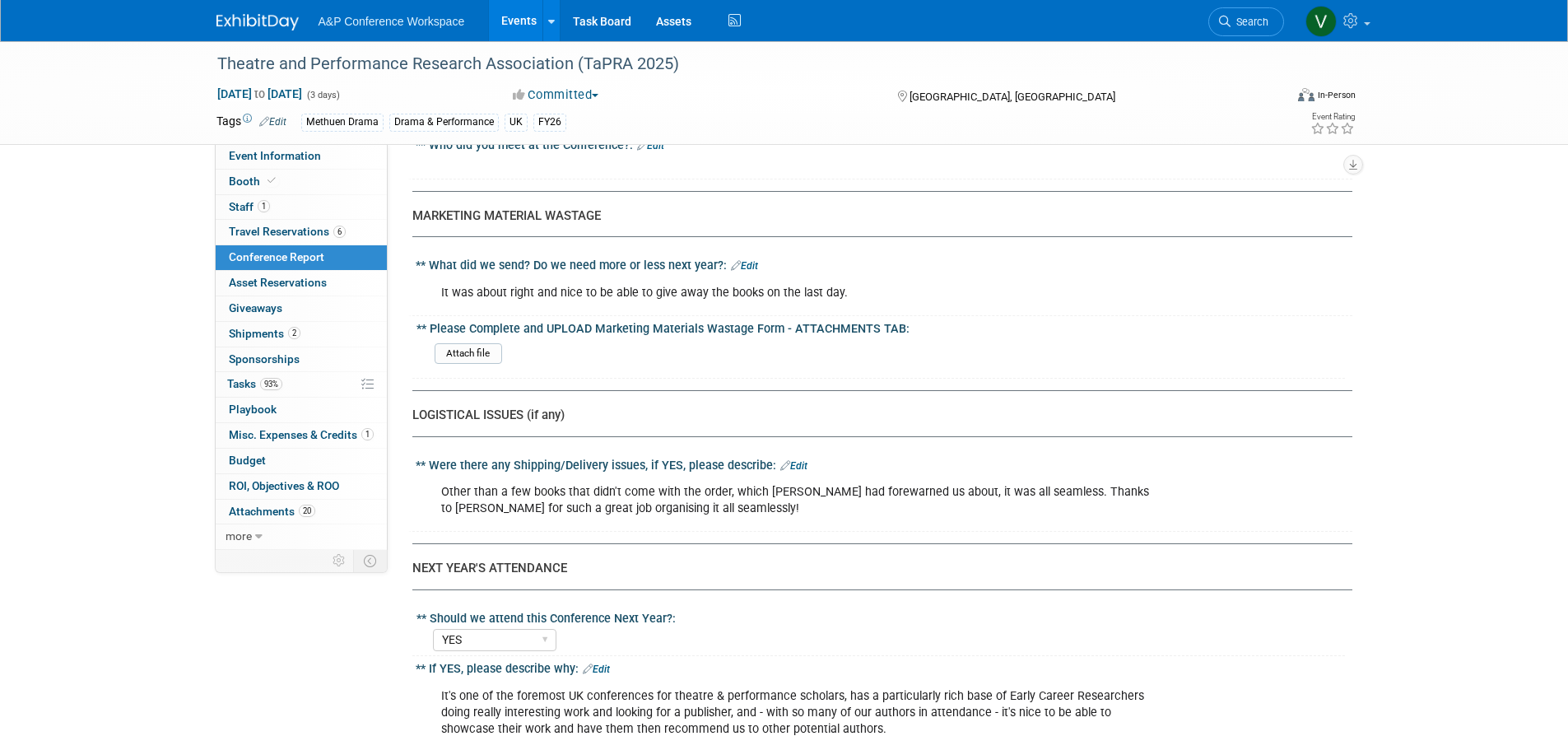
drag, startPoint x: 458, startPoint y: 458, endPoint x: 943, endPoint y: 476, distance: 485.3
click at [943, 476] on div "Other than a few books that didn't come with the order, which [PERSON_NAME] had…" at bounding box center [800, 500] width 742 height 50
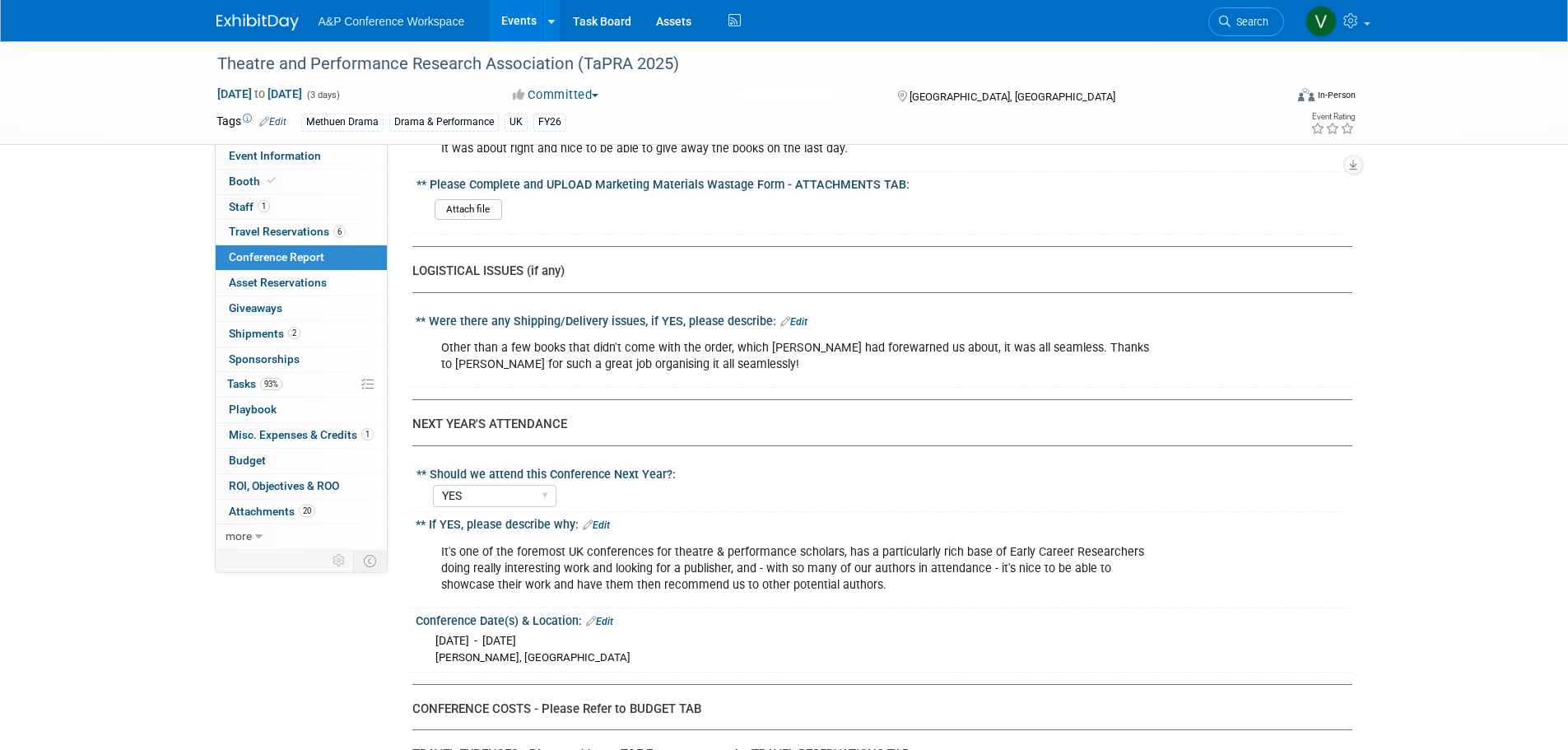
scroll to position [3952, 0]
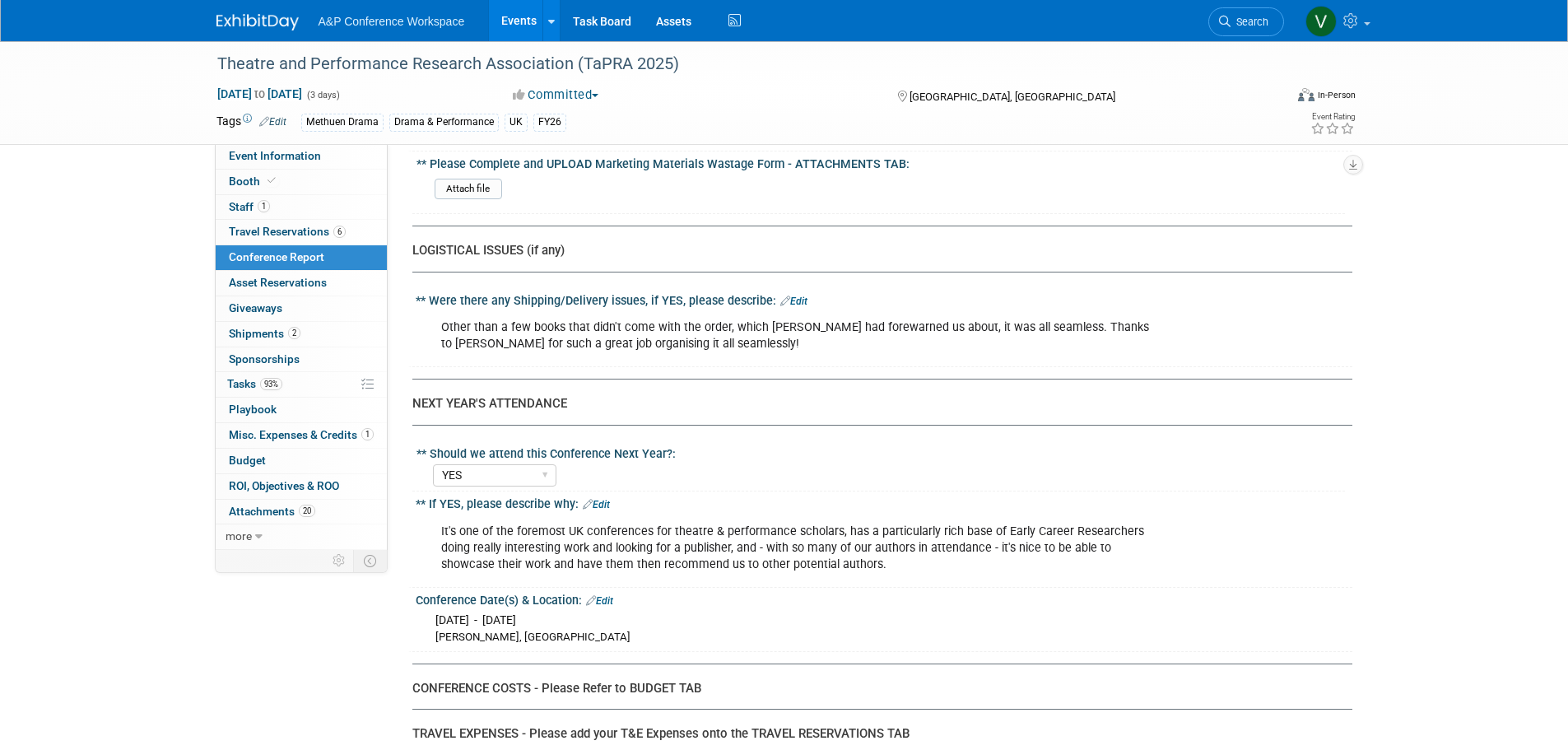
drag, startPoint x: 455, startPoint y: 496, endPoint x: 1152, endPoint y: 541, distance: 698.5
click at [1151, 540] on div "It's one of the foremost UK conferences for theatre & performance scholars, has…" at bounding box center [800, 548] width 742 height 66
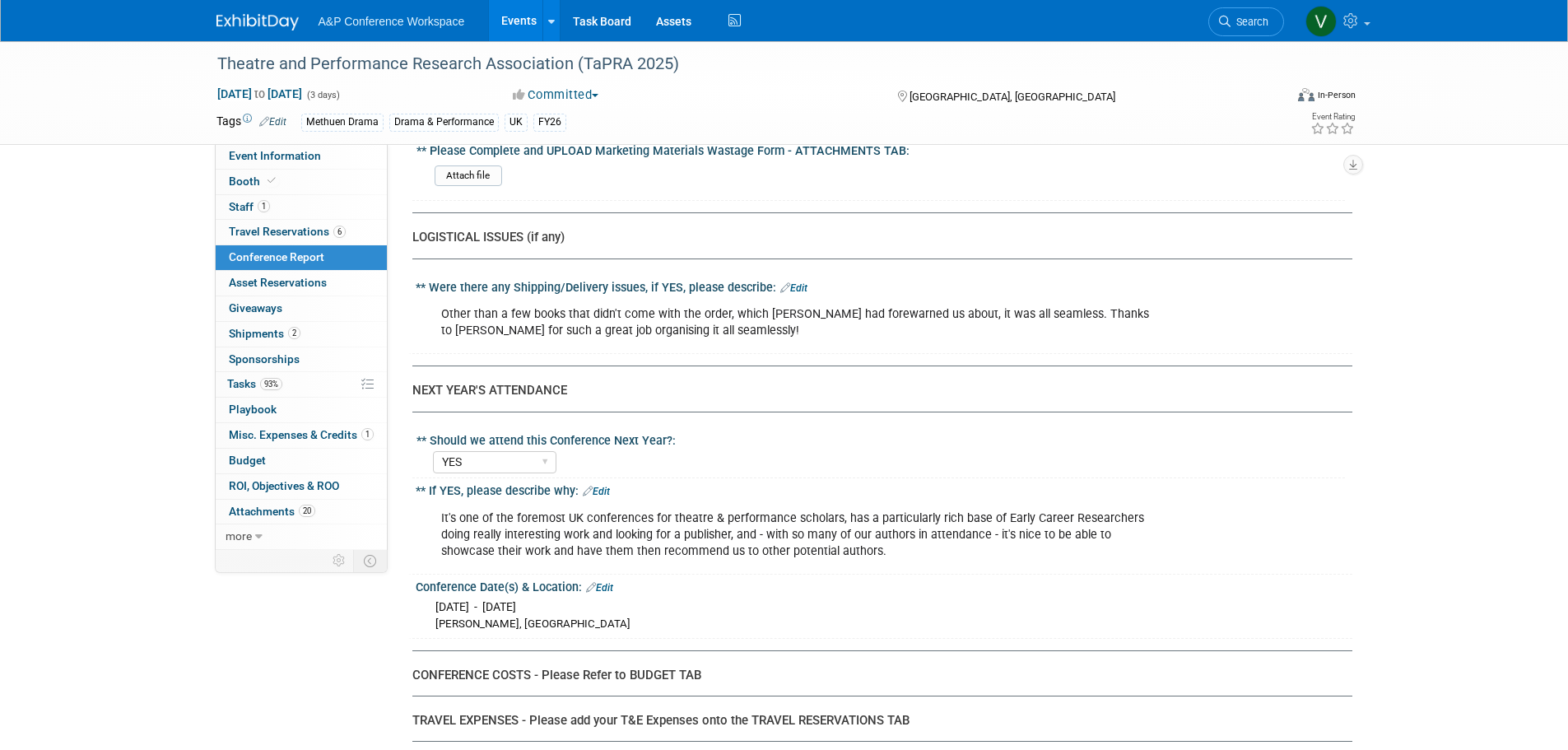
scroll to position [3832, 0]
